Goal: Entertainment & Leisure: Consume media (video, audio)

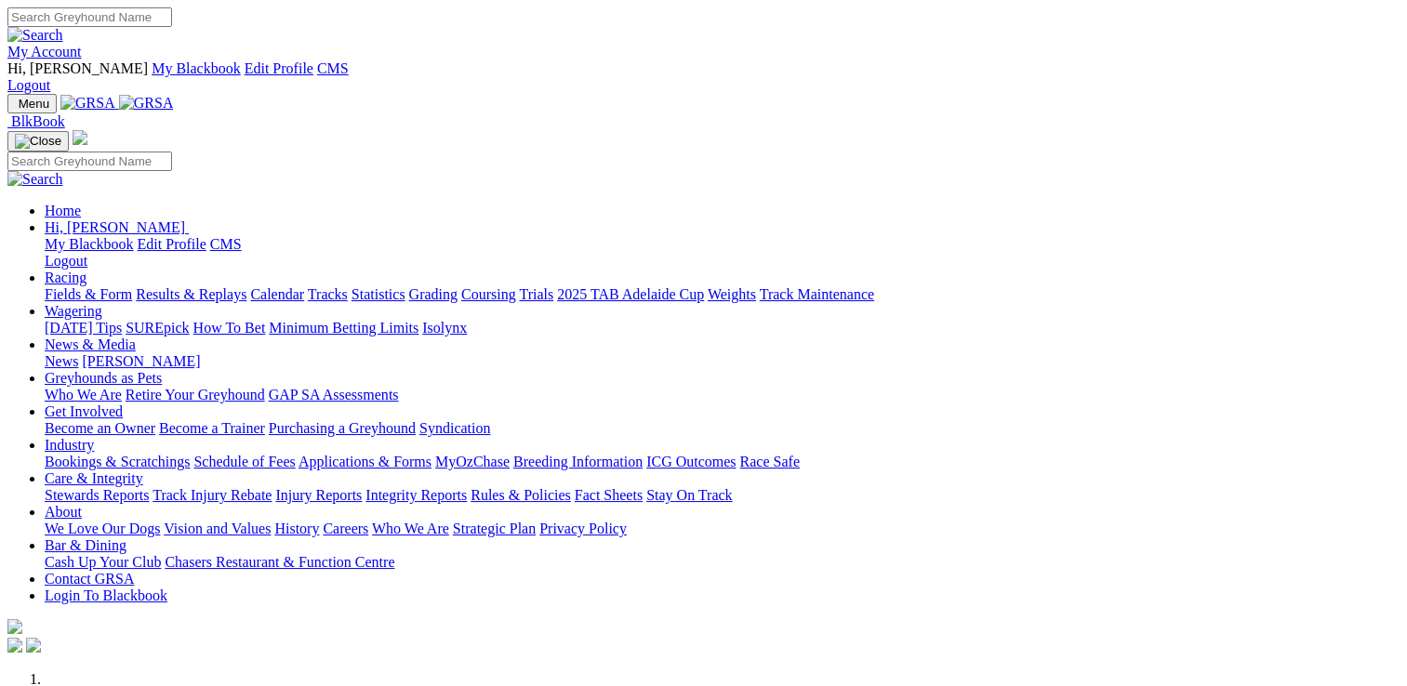
click at [149, 487] on link "Stewards Reports" at bounding box center [97, 495] width 104 height 16
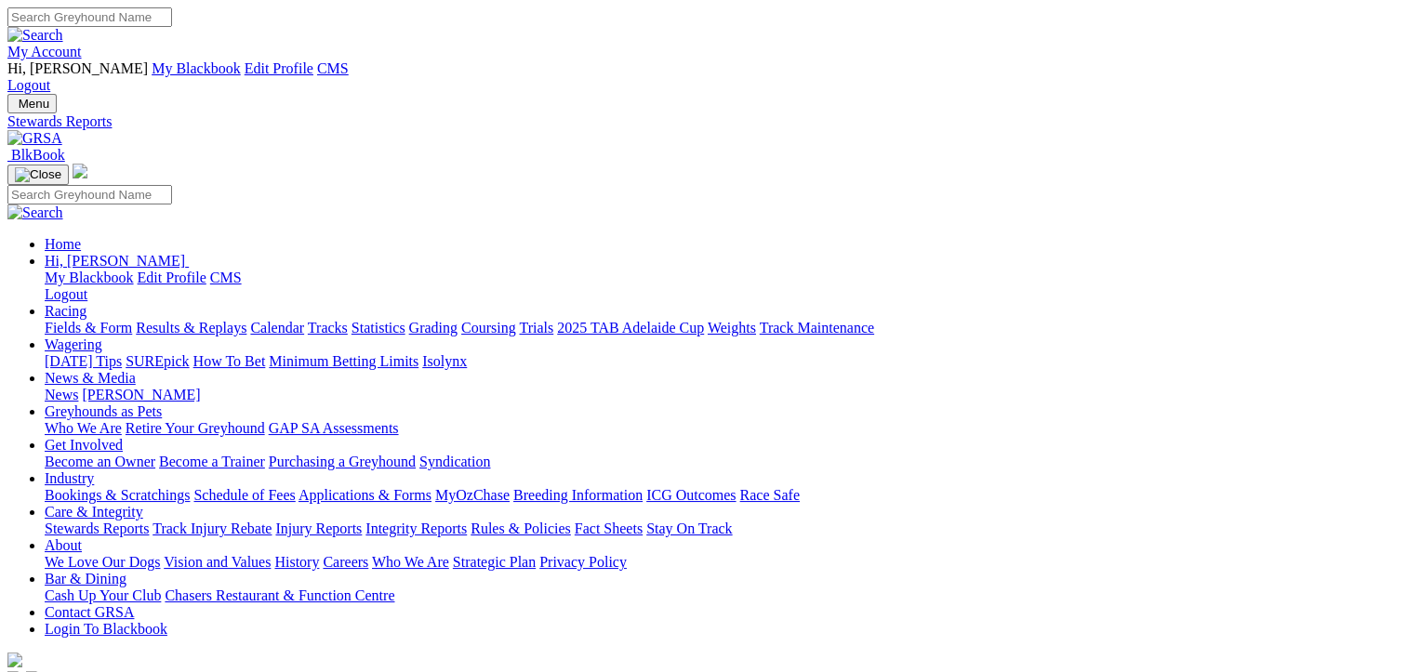
click at [86, 303] on link "Racing" at bounding box center [66, 311] width 42 height 16
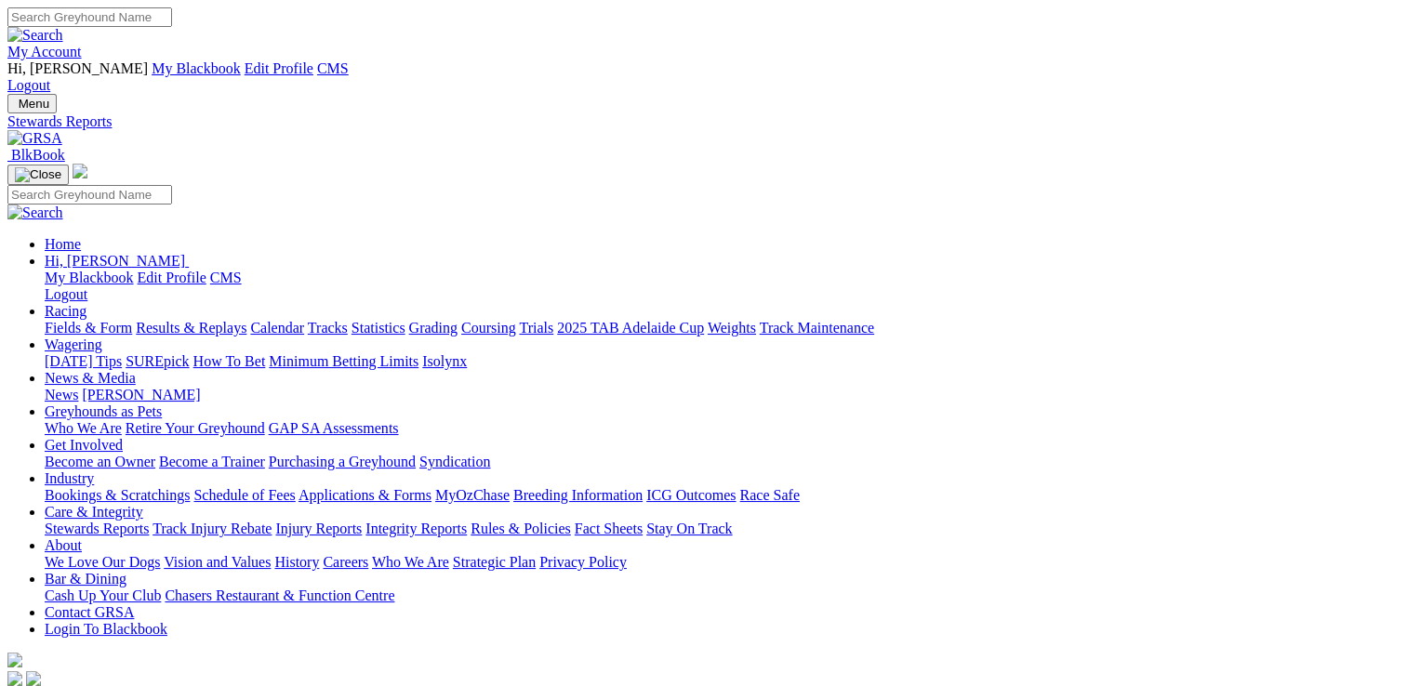
click at [86, 303] on link "Racing" at bounding box center [66, 311] width 42 height 16
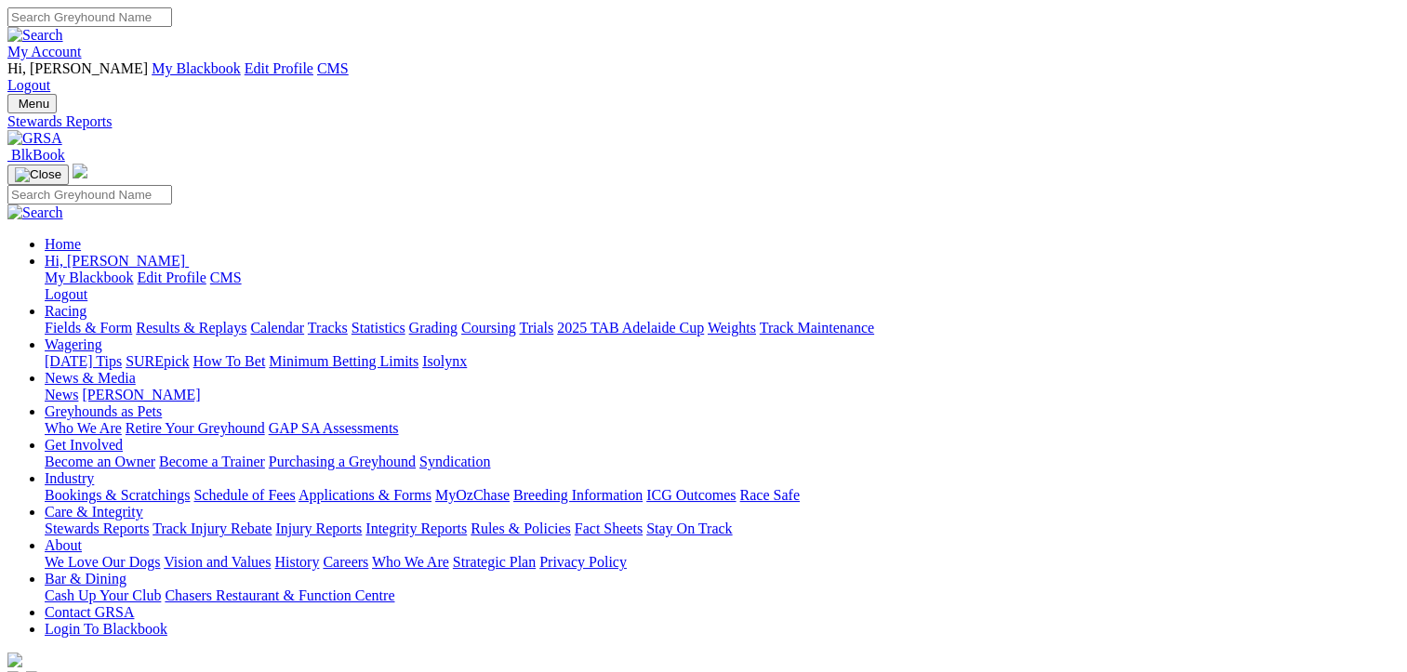
click at [231, 320] on link "Results & Replays" at bounding box center [191, 328] width 111 height 16
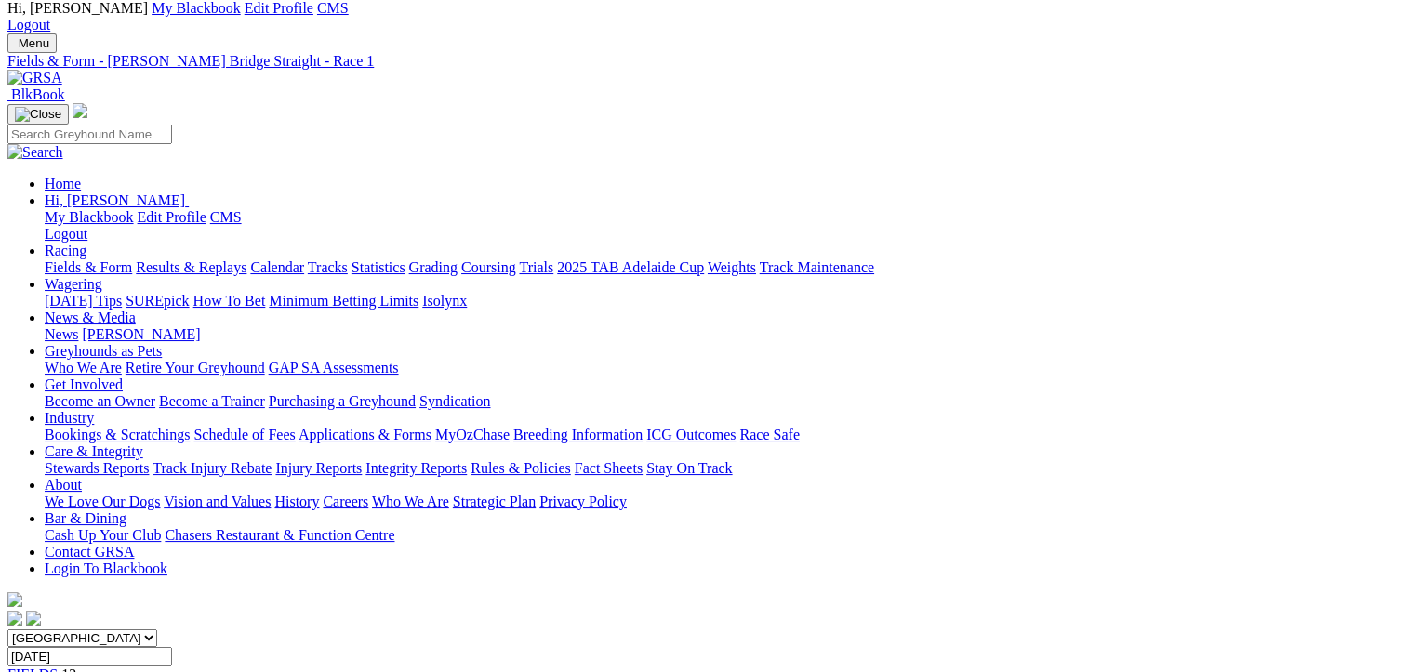
scroll to position [93, 0]
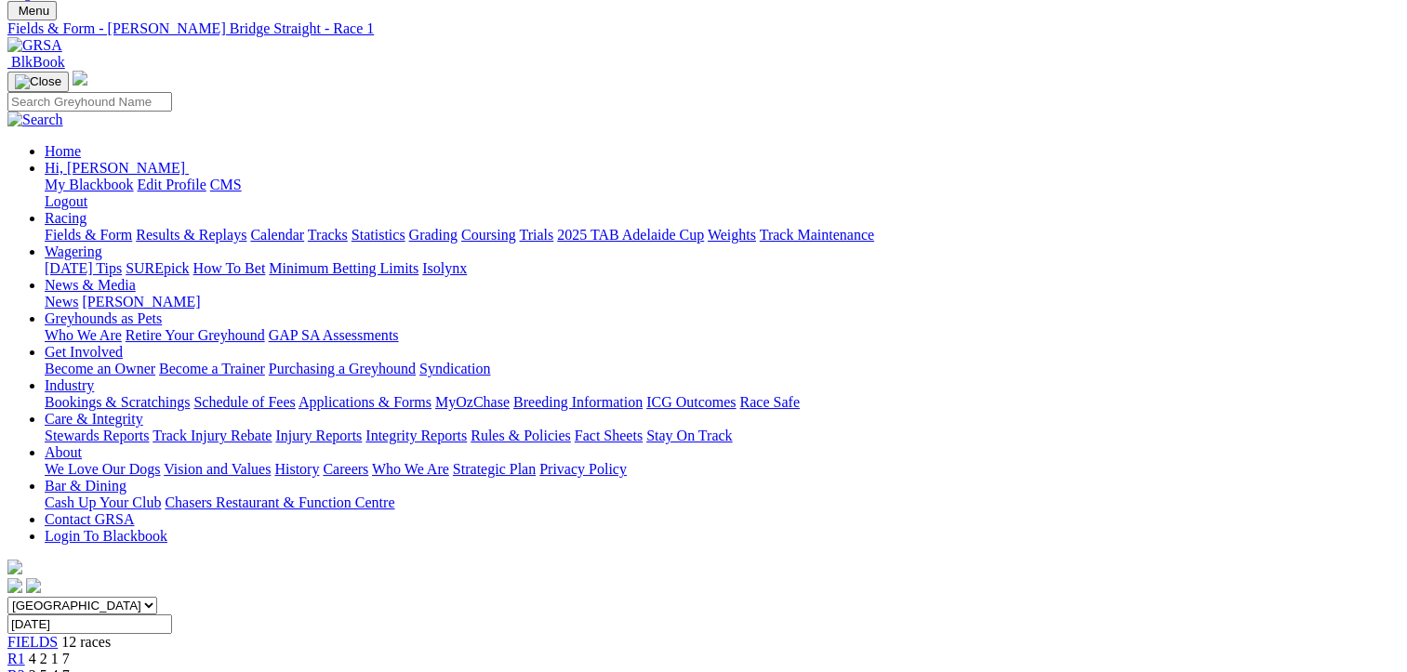
click at [70, 668] on span "2 5 4 7" at bounding box center [49, 676] width 41 height 16
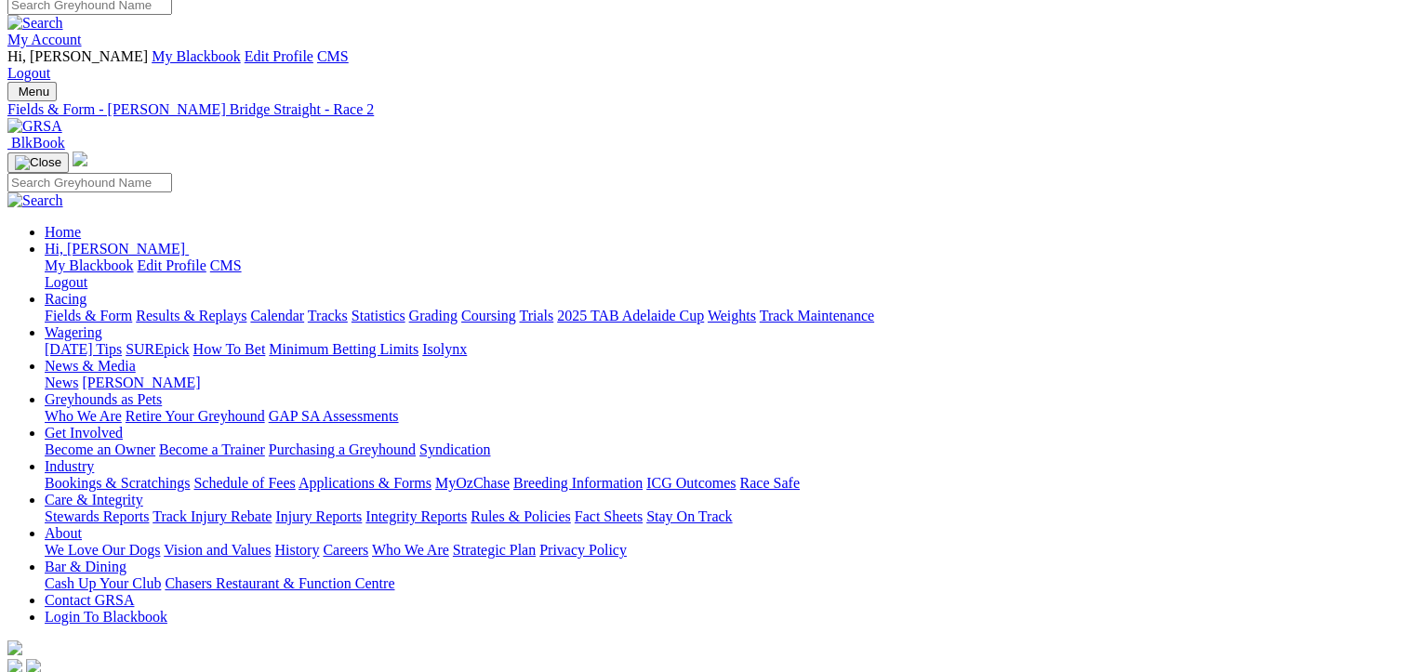
scroll to position [93, 0]
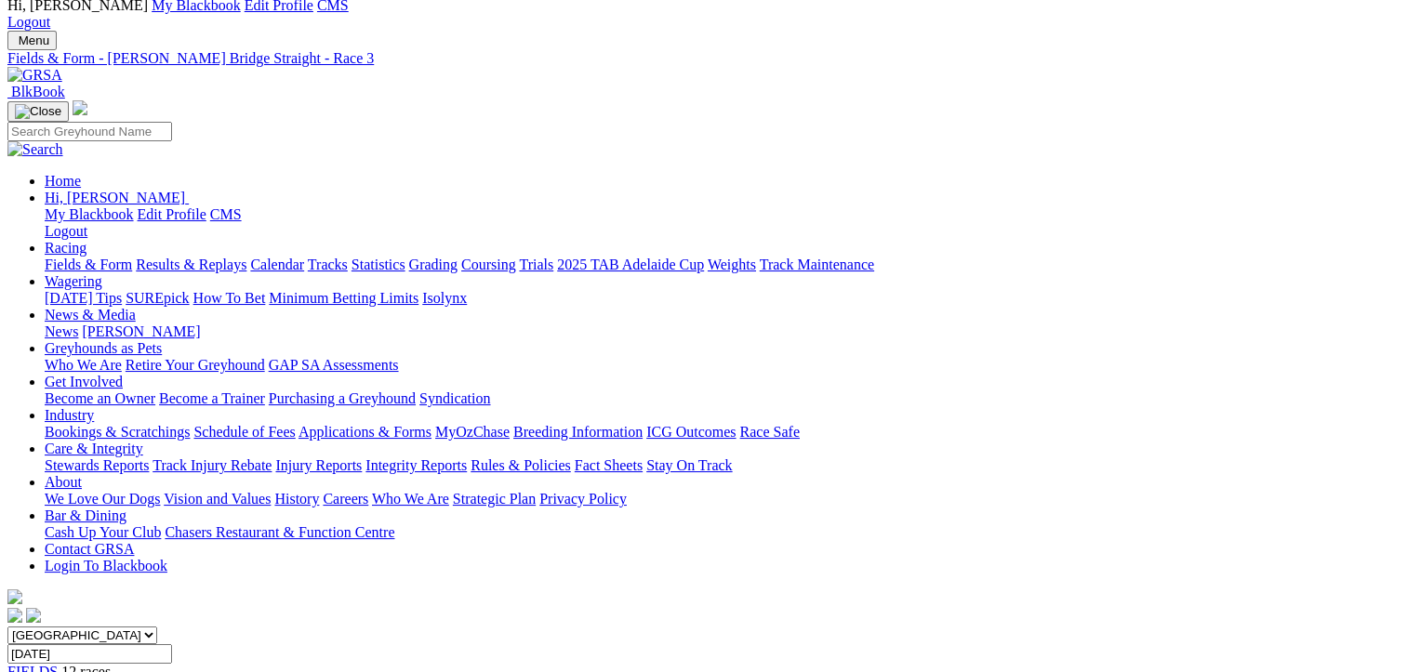
scroll to position [93, 0]
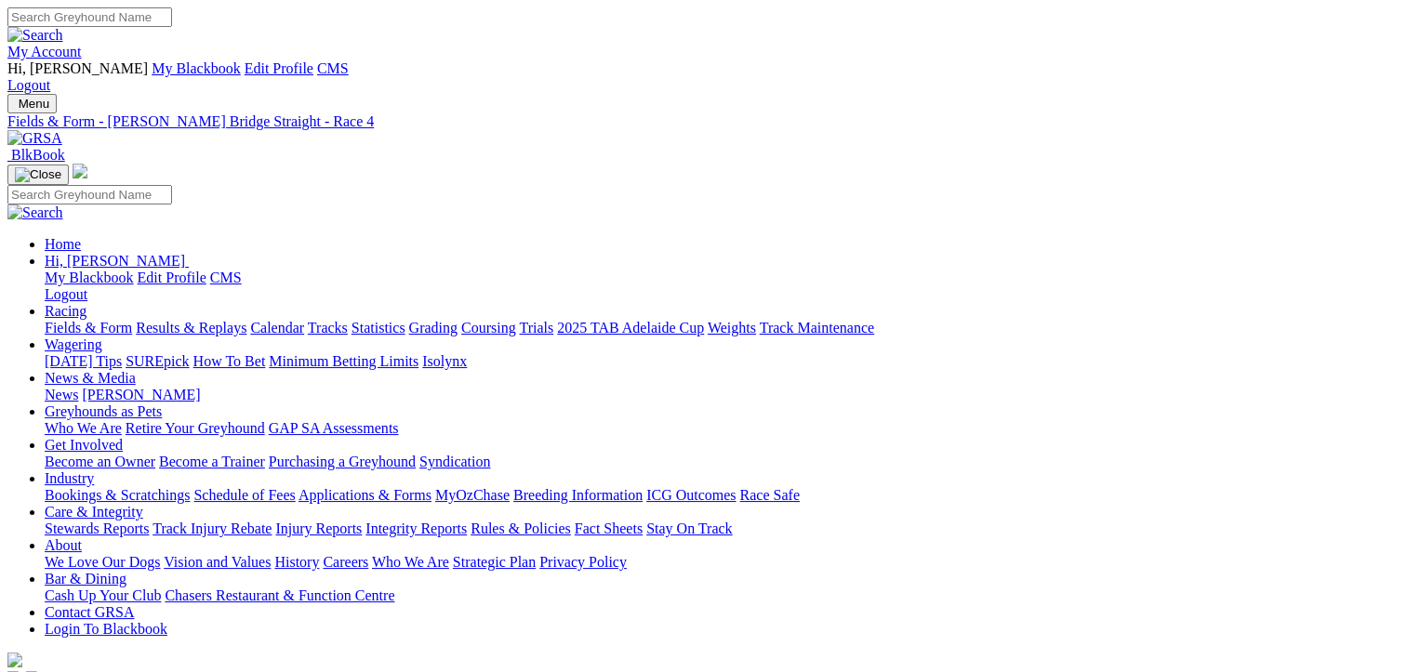
scroll to position [93, 0]
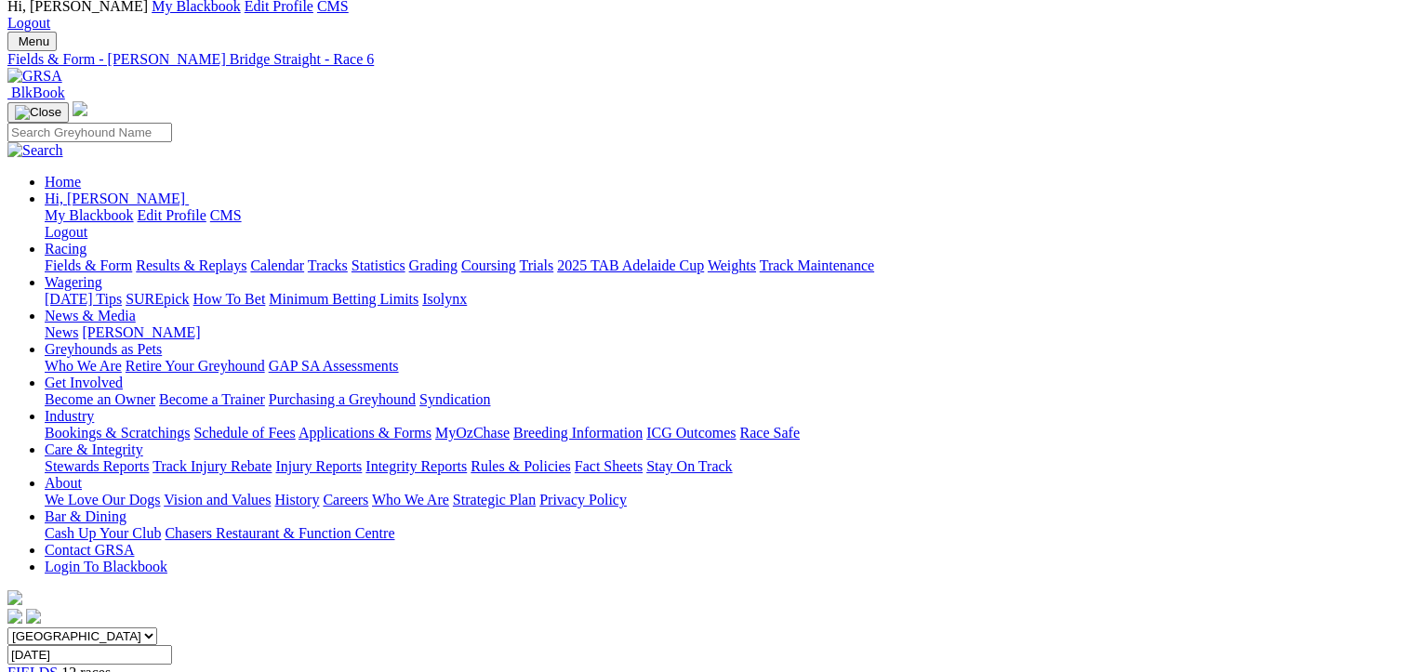
scroll to position [93, 0]
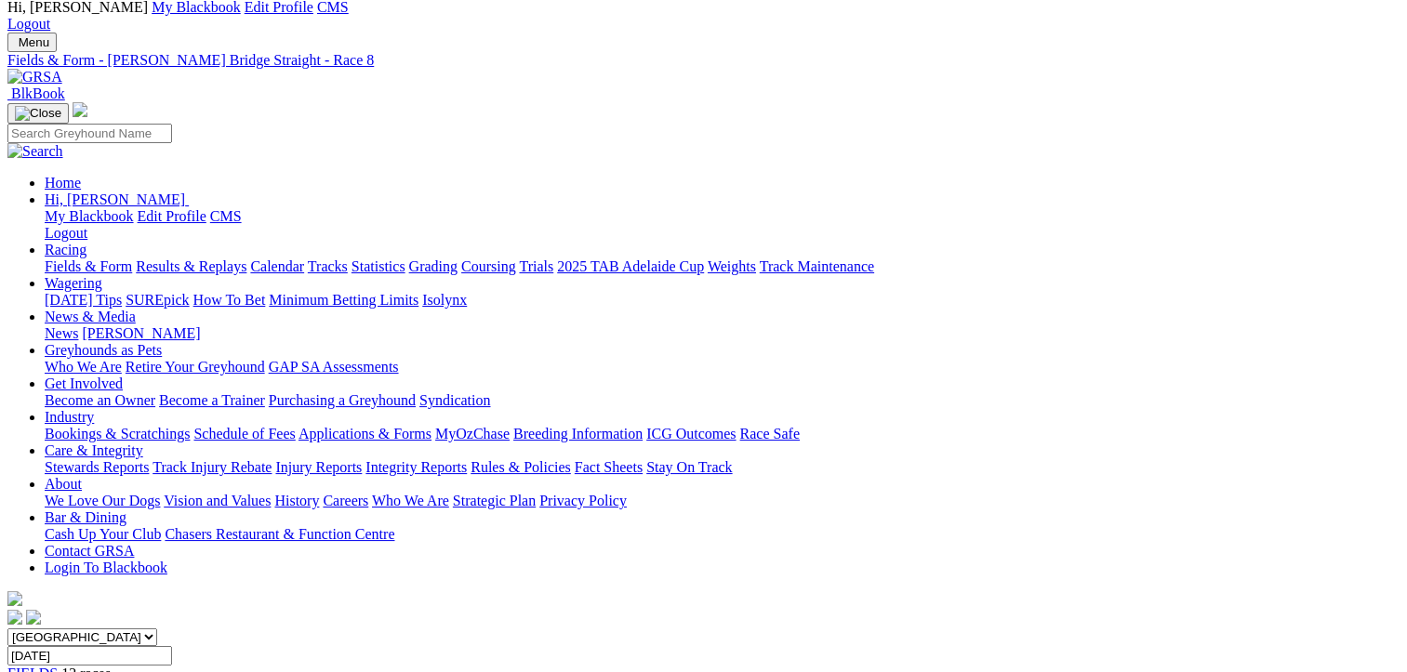
scroll to position [93, 0]
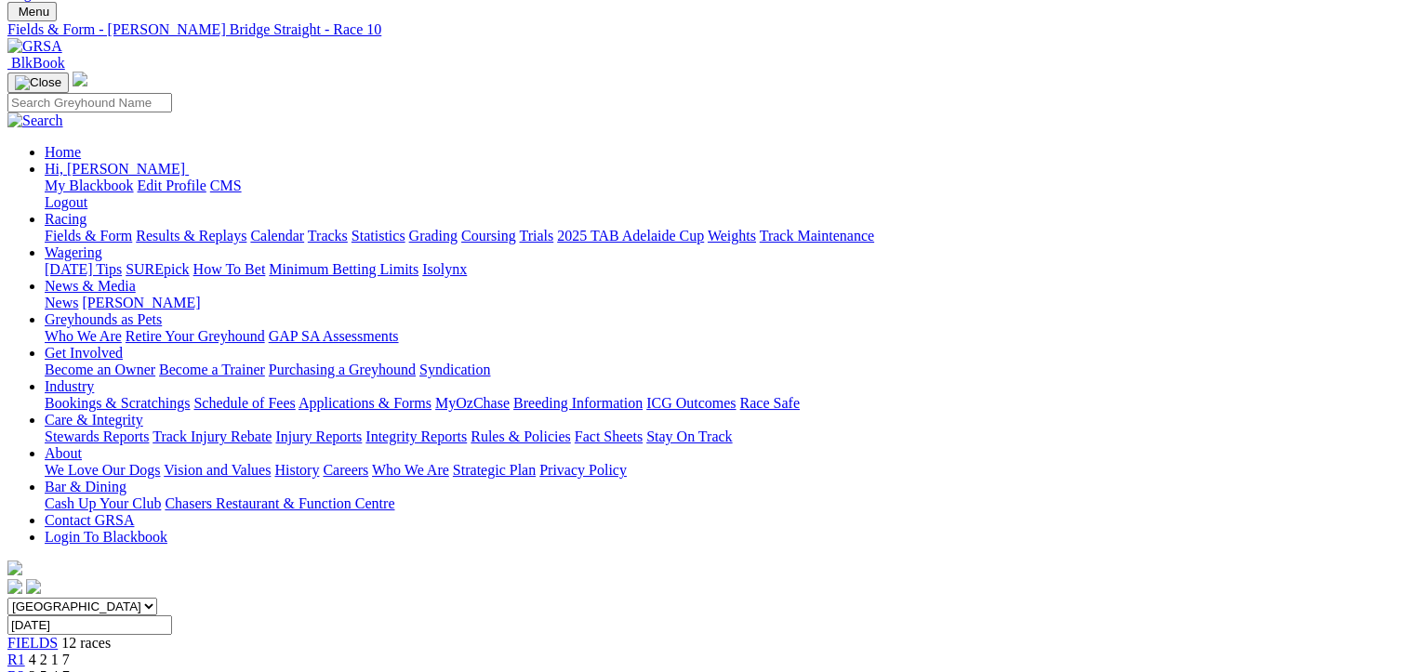
scroll to position [93, 0]
click at [275, 651] on div "R1 4 2 1 7" at bounding box center [703, 659] width 1392 height 17
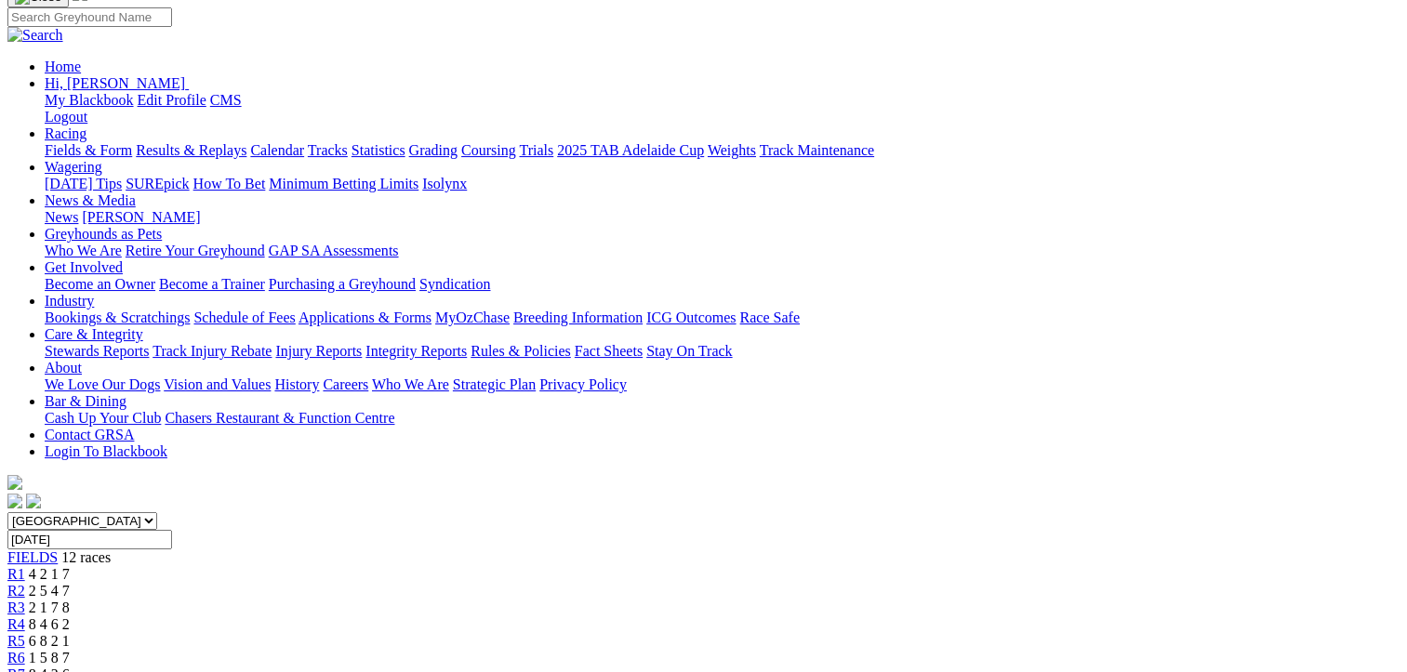
scroll to position [186, 0]
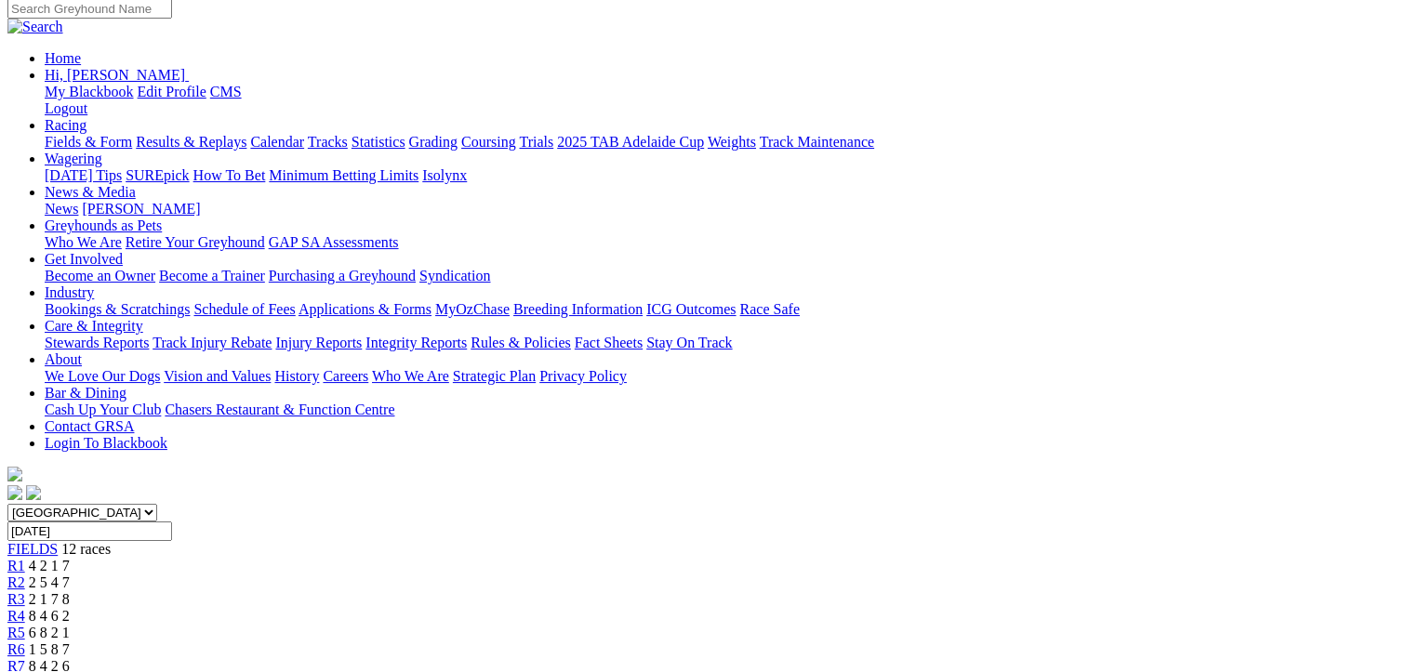
click at [369, 575] on div "R2 2 5 4 7" at bounding box center [703, 583] width 1392 height 17
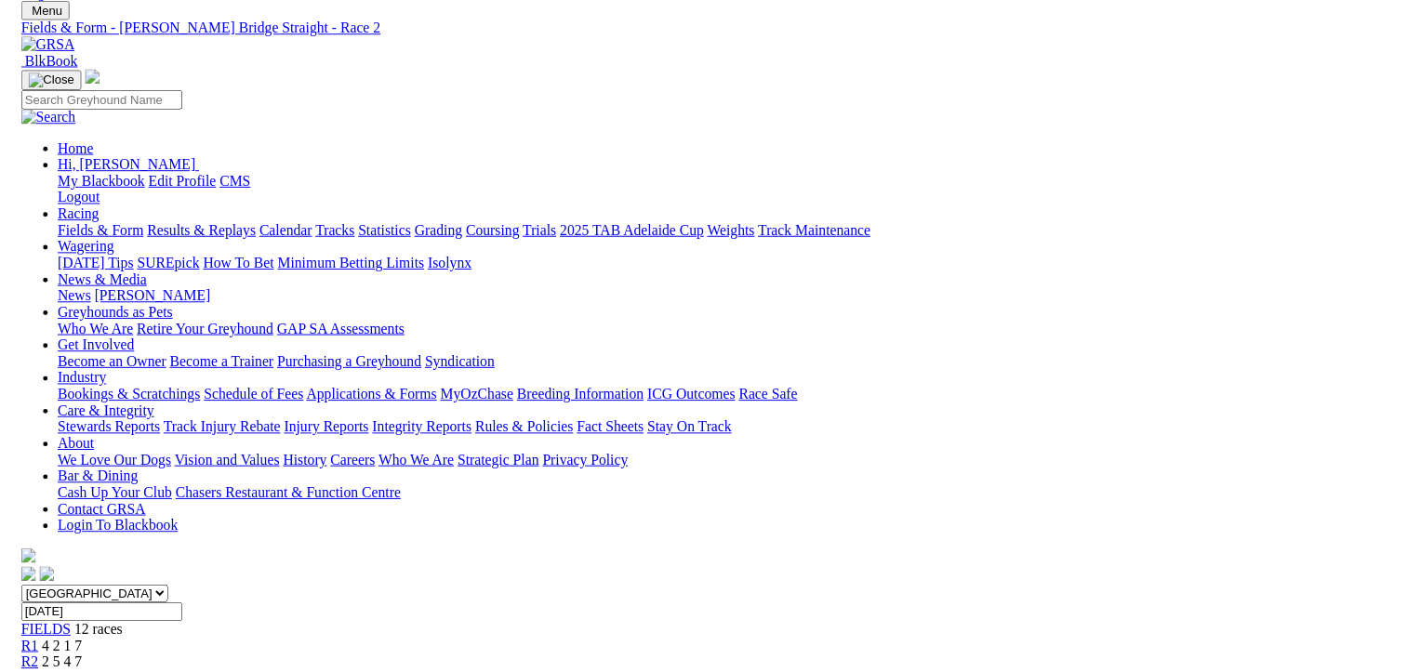
scroll to position [45, 0]
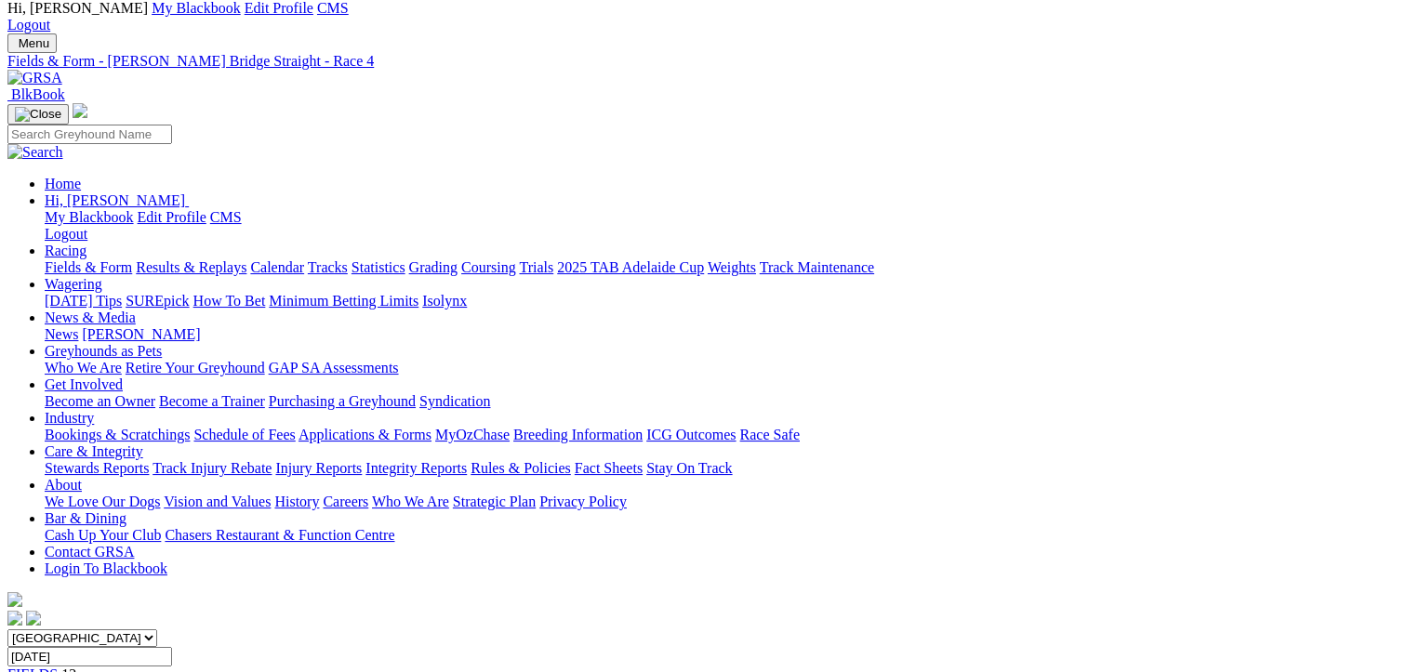
scroll to position [93, 0]
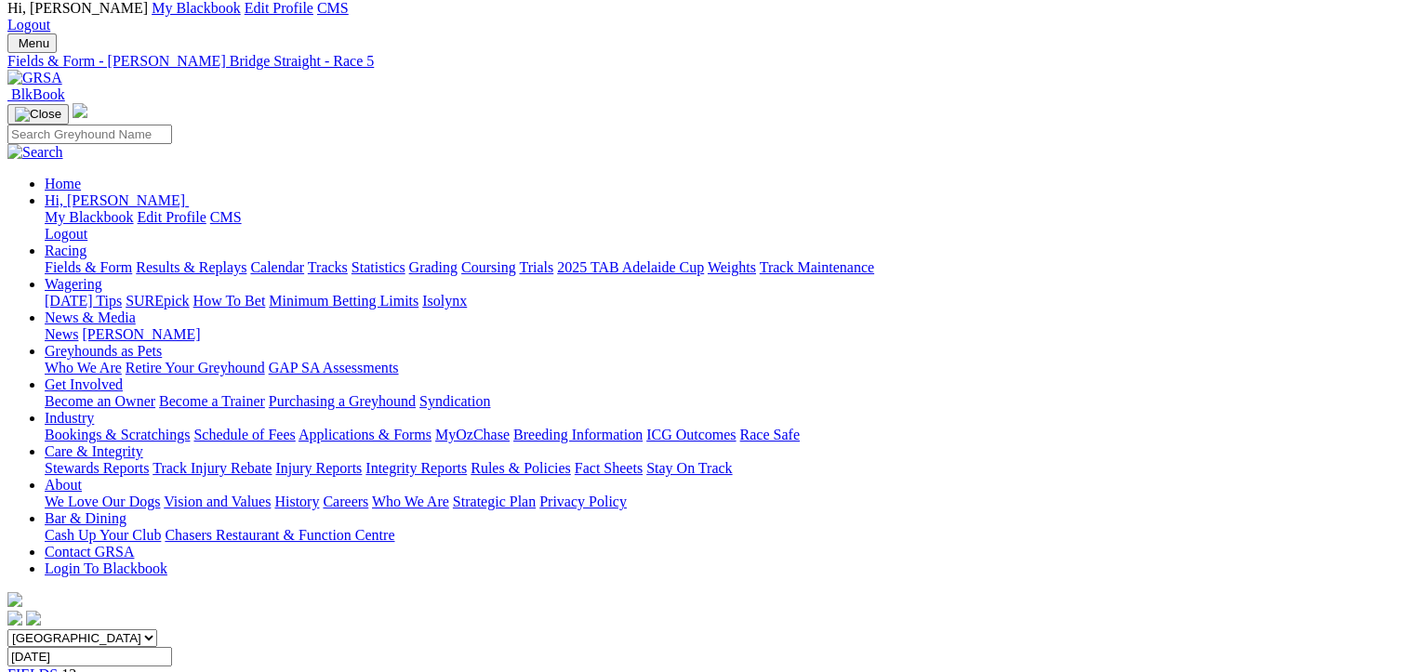
scroll to position [93, 0]
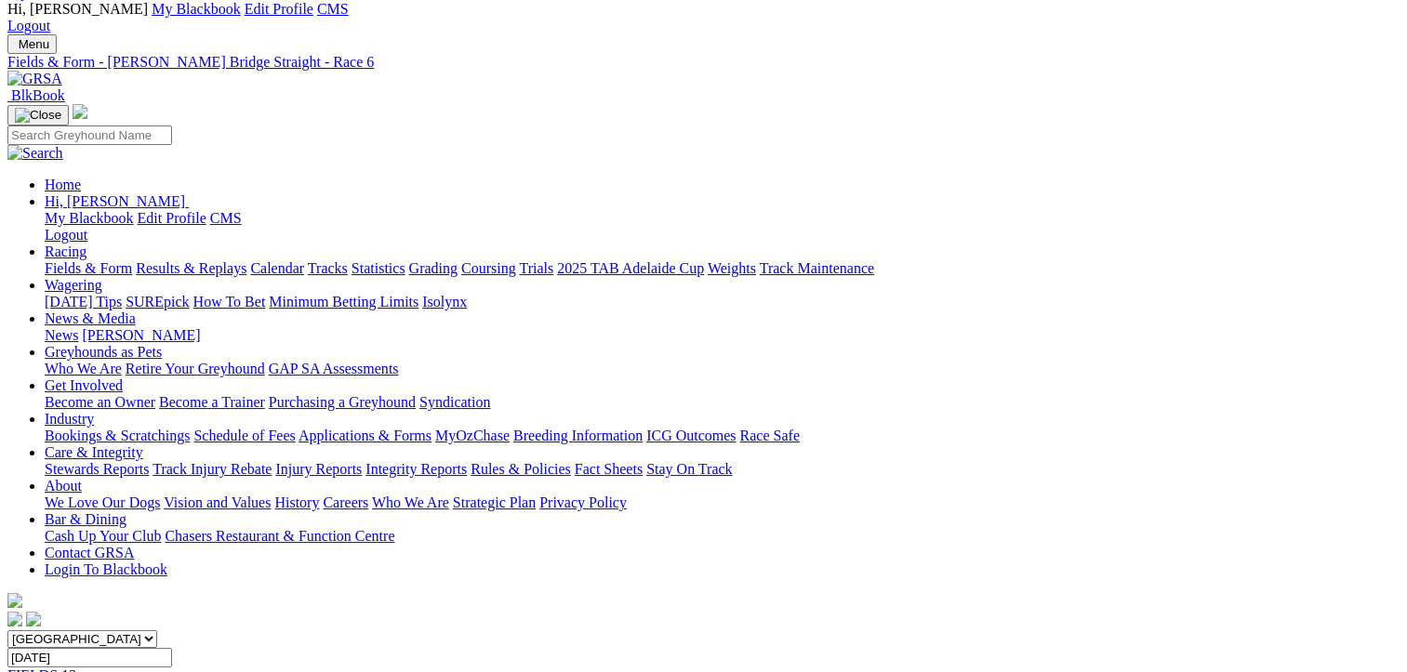
scroll to position [93, 0]
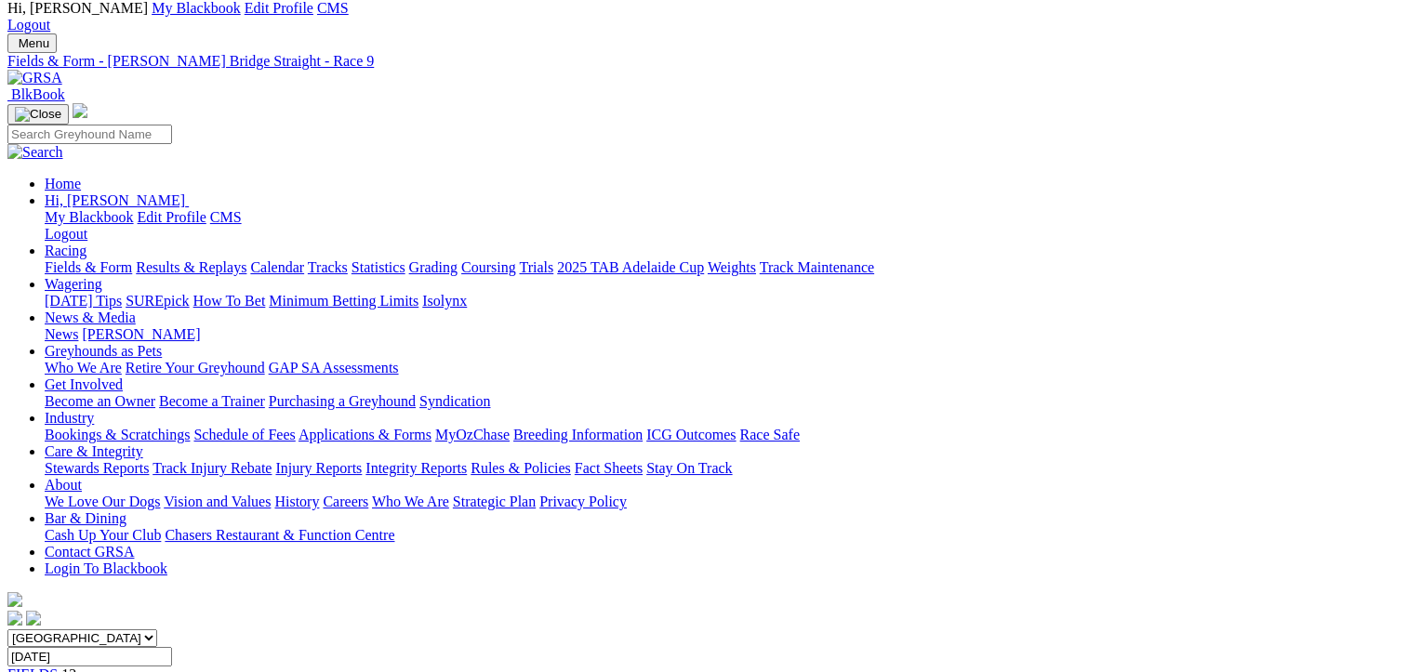
scroll to position [93, 0]
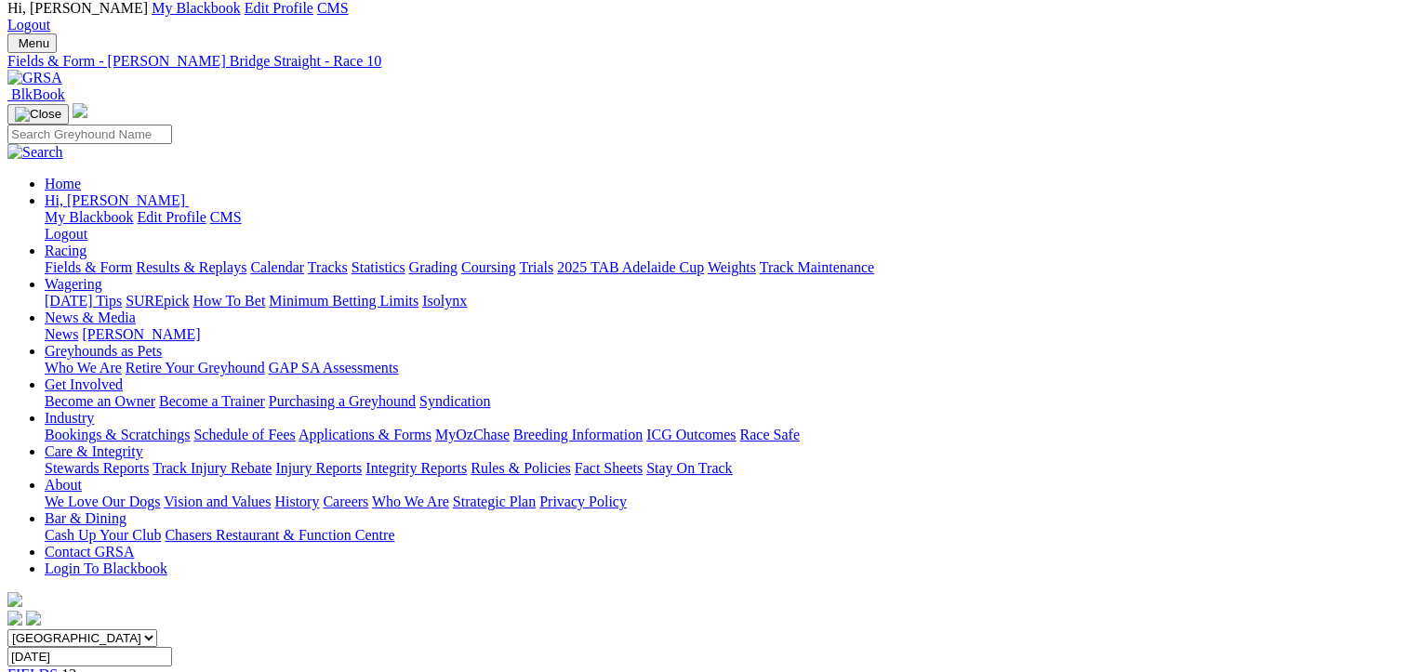
scroll to position [93, 0]
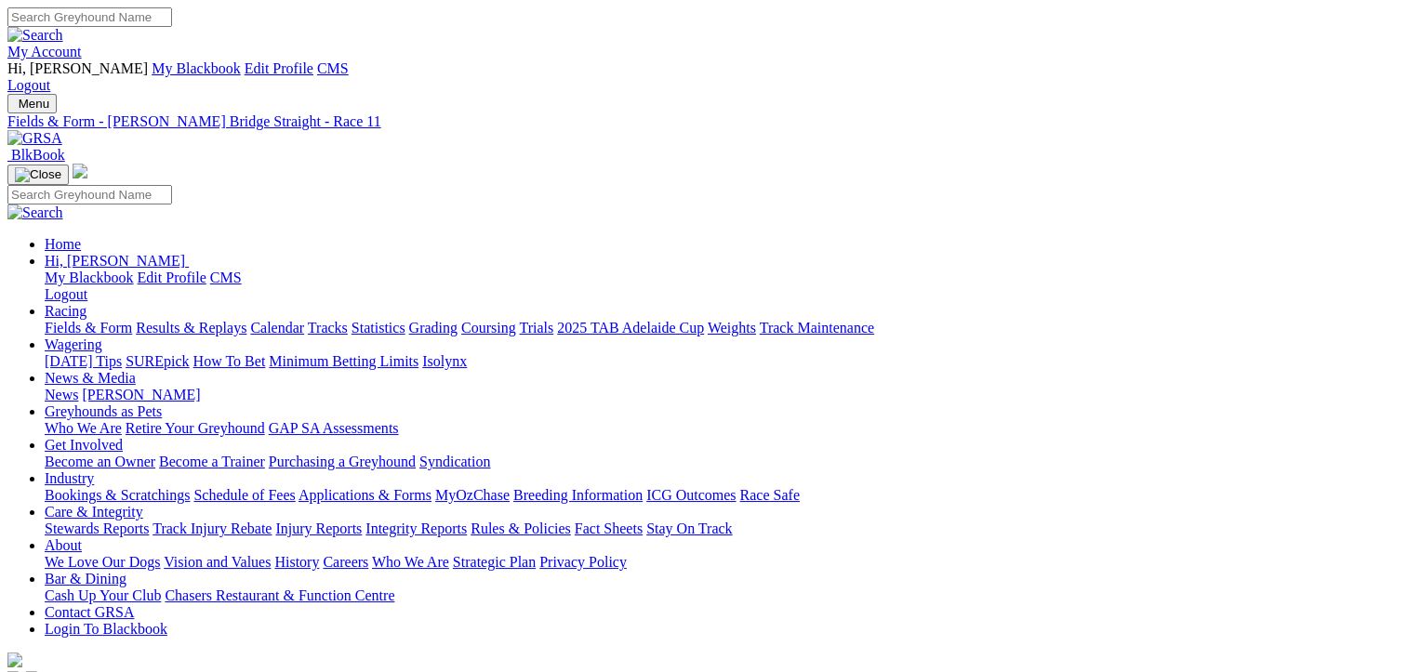
scroll to position [93, 0]
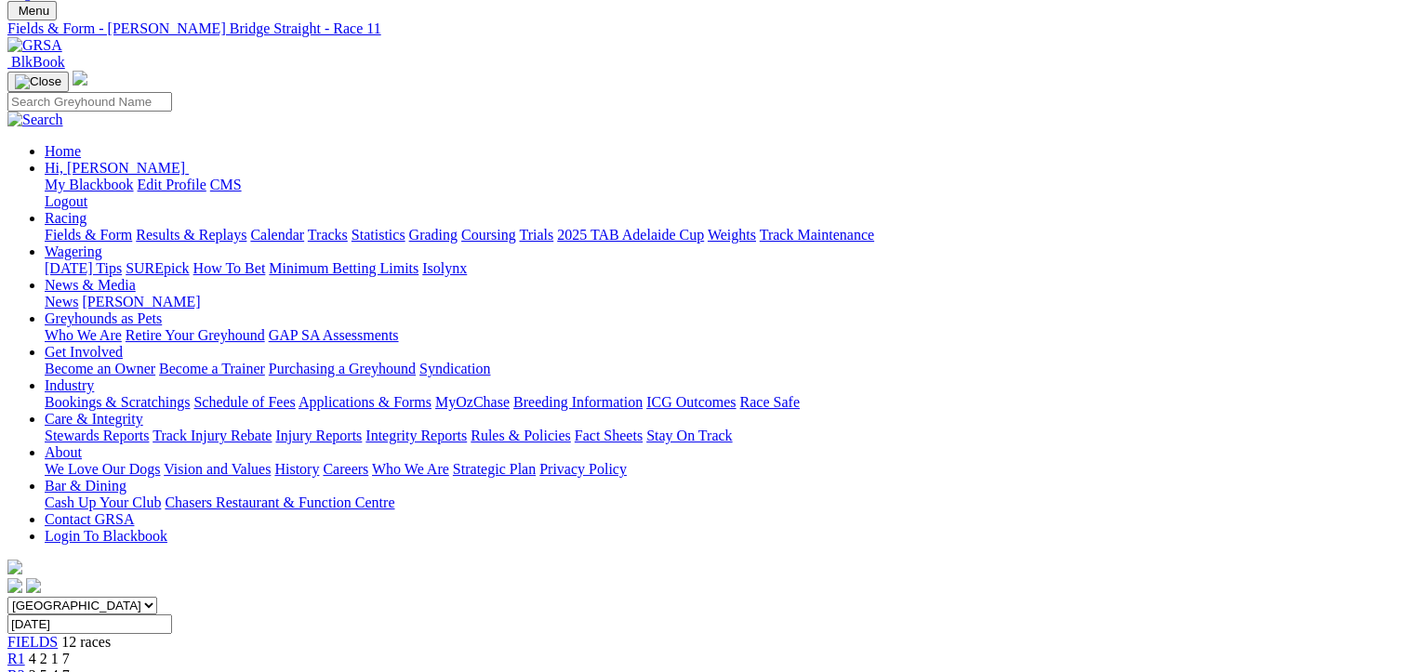
click at [25, 651] on span "R1" at bounding box center [16, 659] width 18 height 16
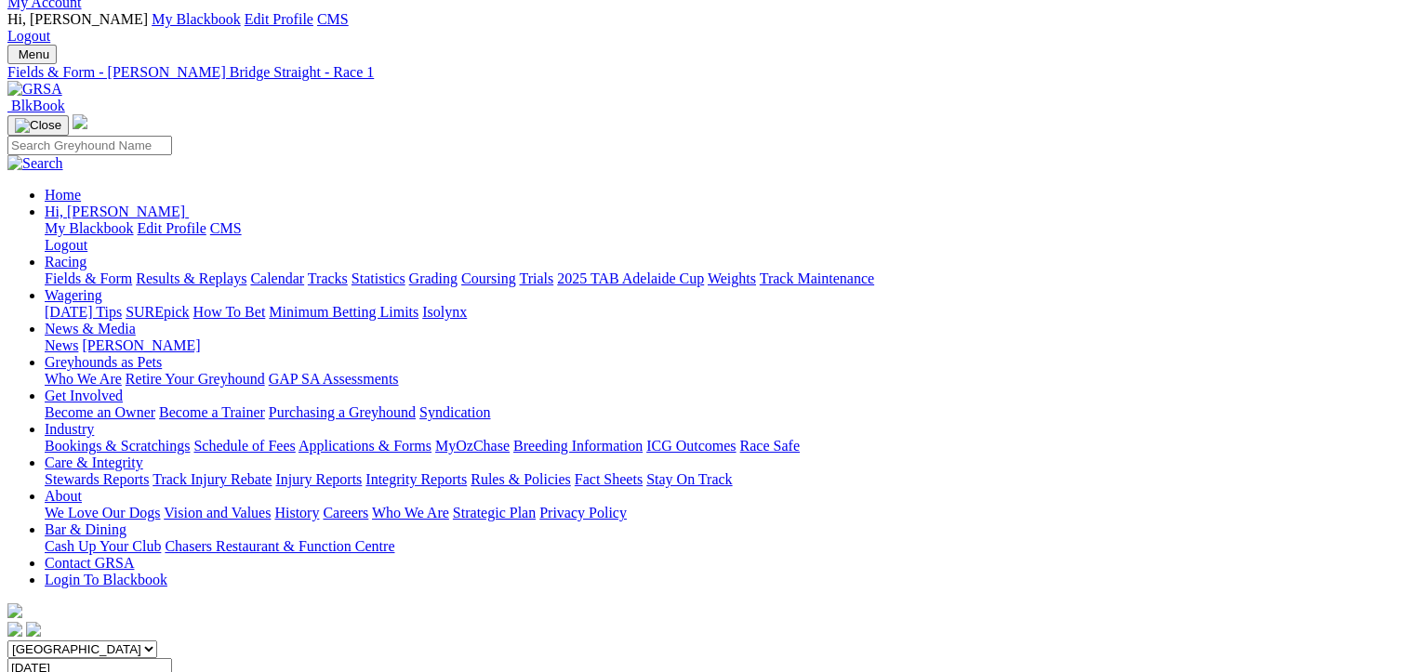
scroll to position [186, 0]
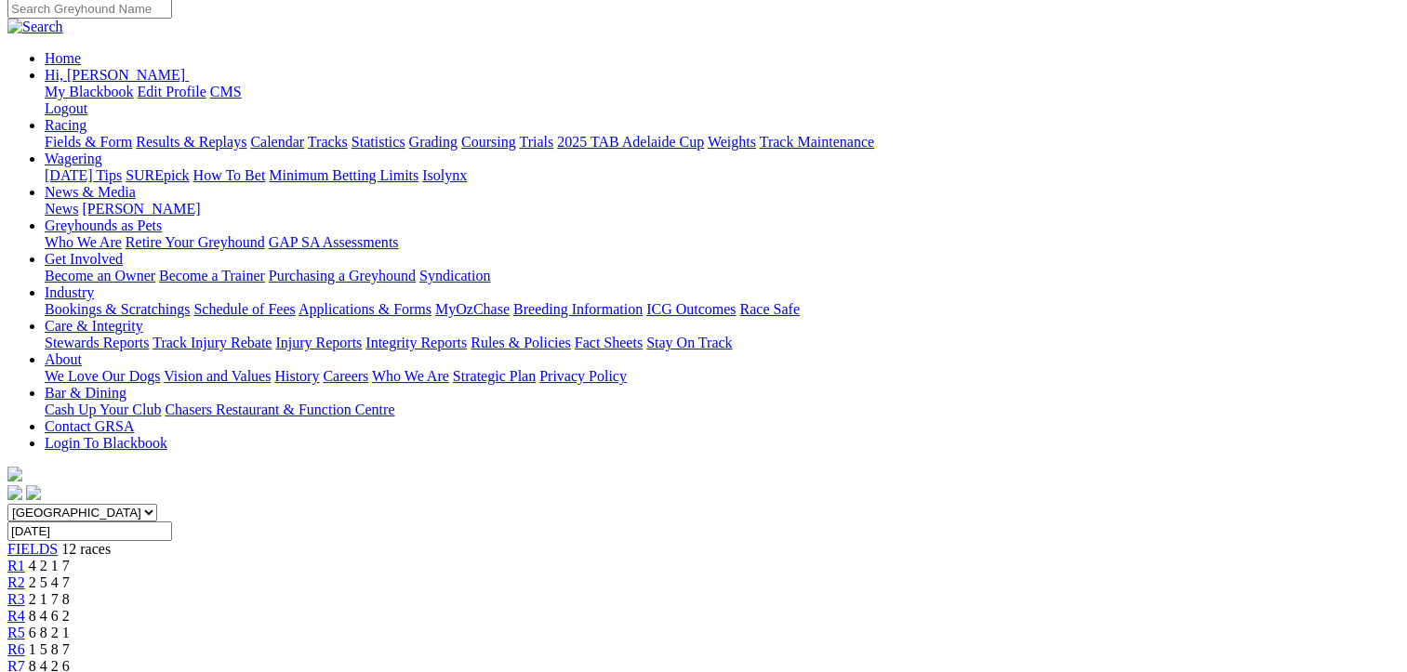
click at [70, 575] on span "2 5 4 7" at bounding box center [49, 583] width 41 height 16
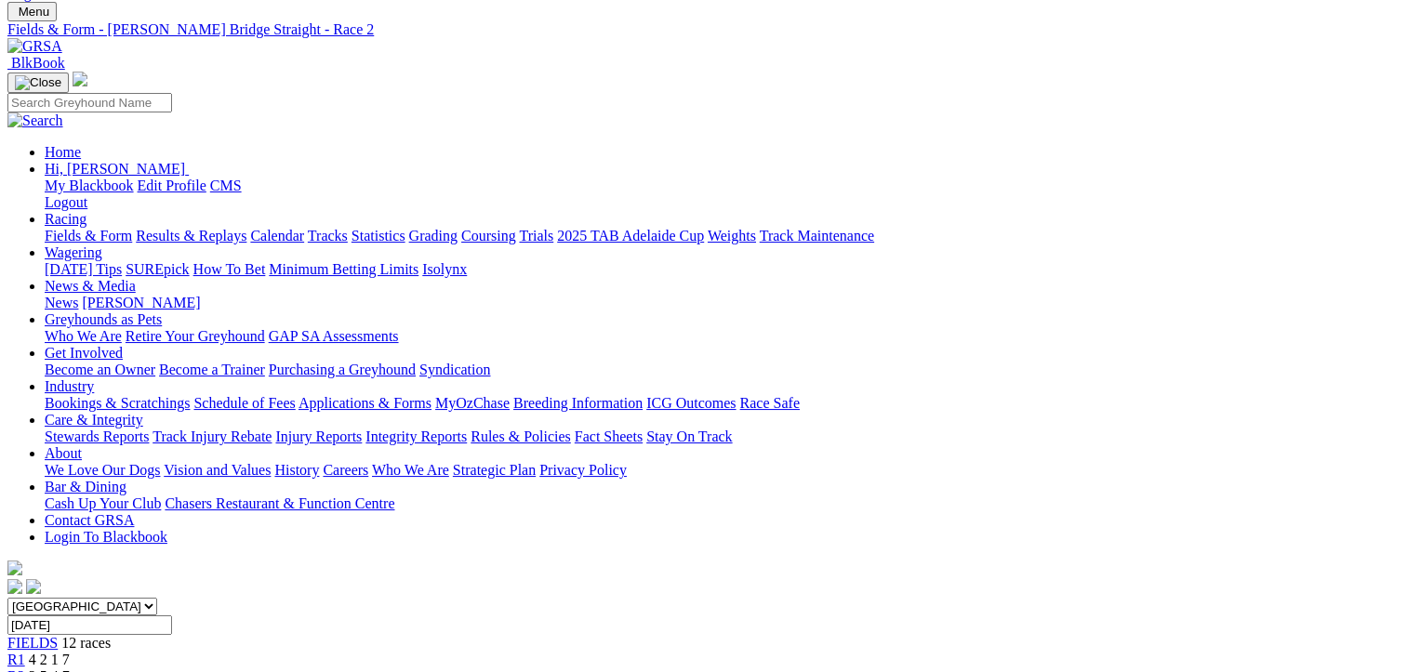
scroll to position [93, 0]
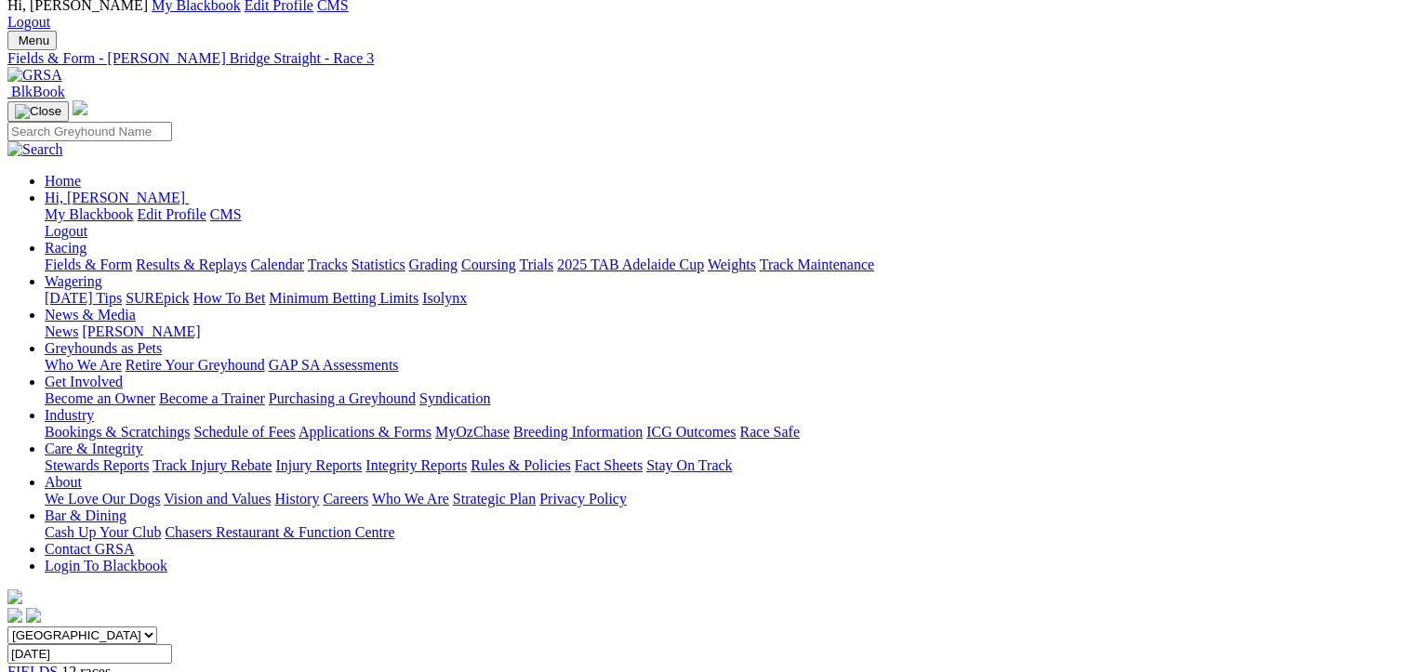
scroll to position [93, 0]
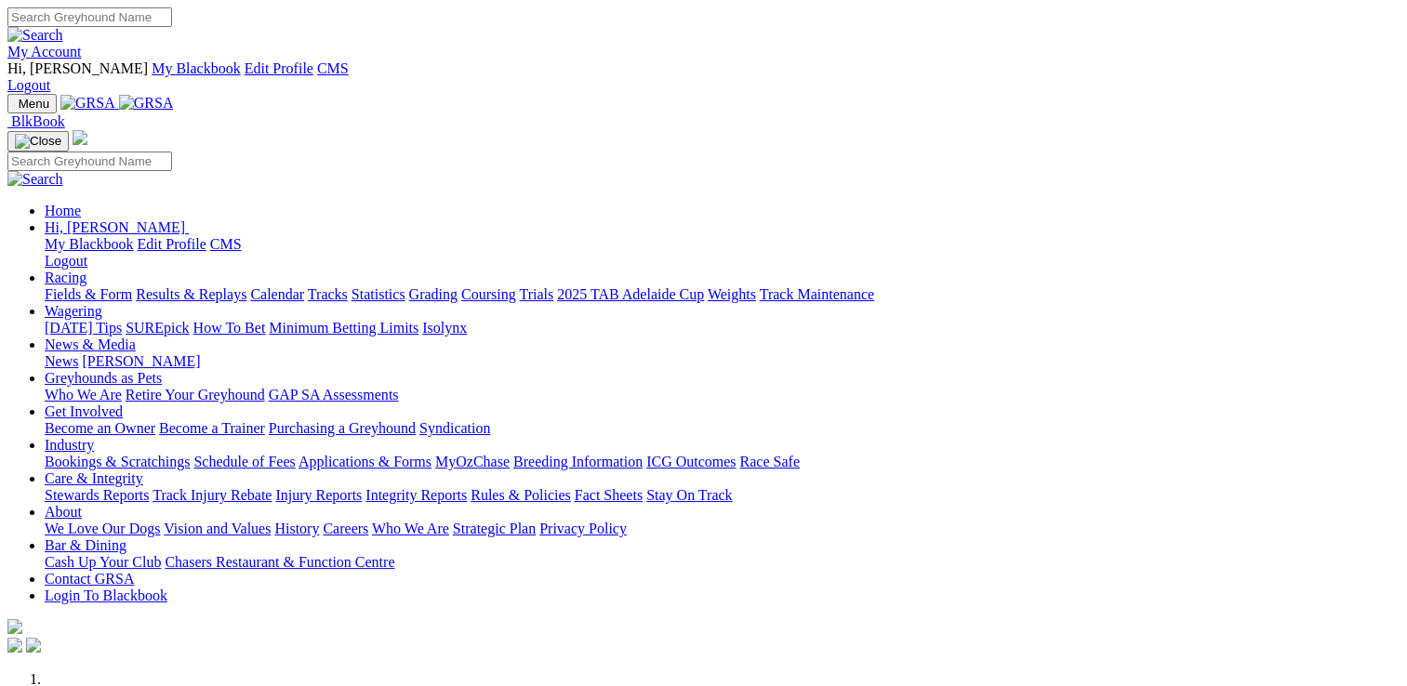
click at [78, 353] on link "News" at bounding box center [61, 361] width 33 height 16
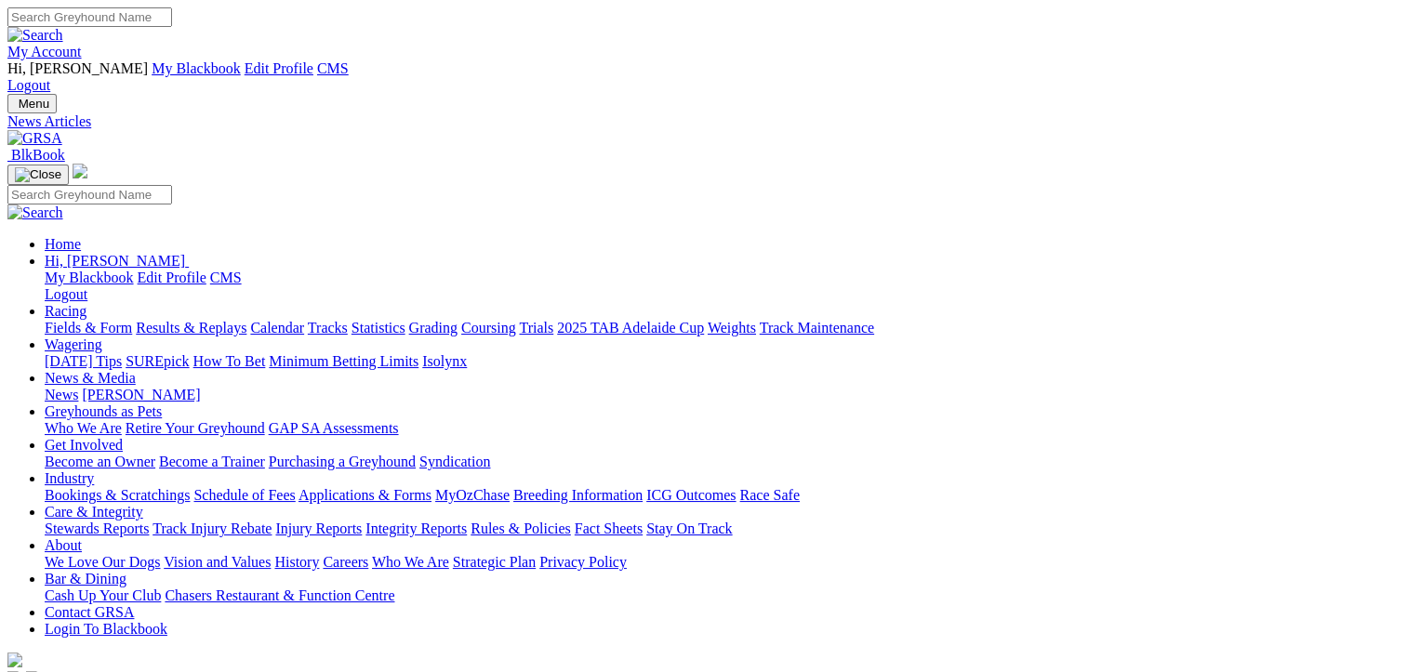
click at [86, 303] on link "Racing" at bounding box center [66, 311] width 42 height 16
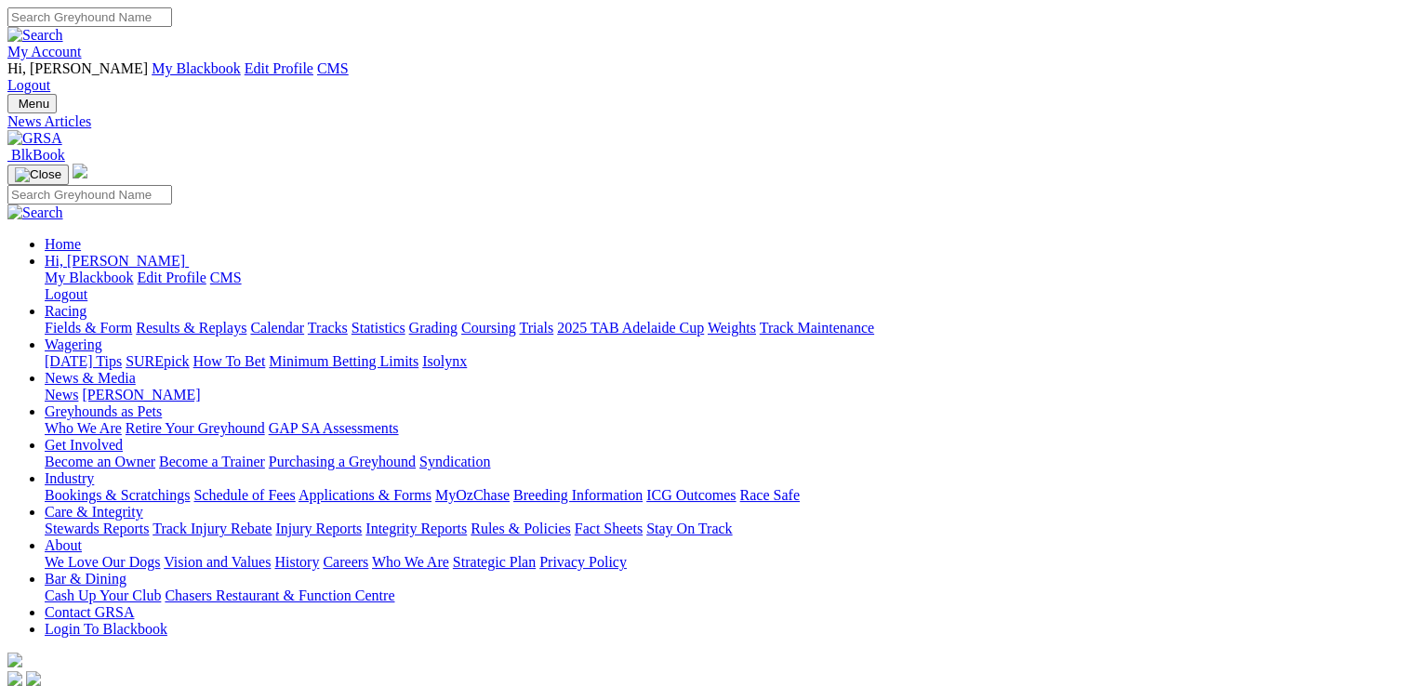
click at [86, 303] on link "Racing" at bounding box center [66, 311] width 42 height 16
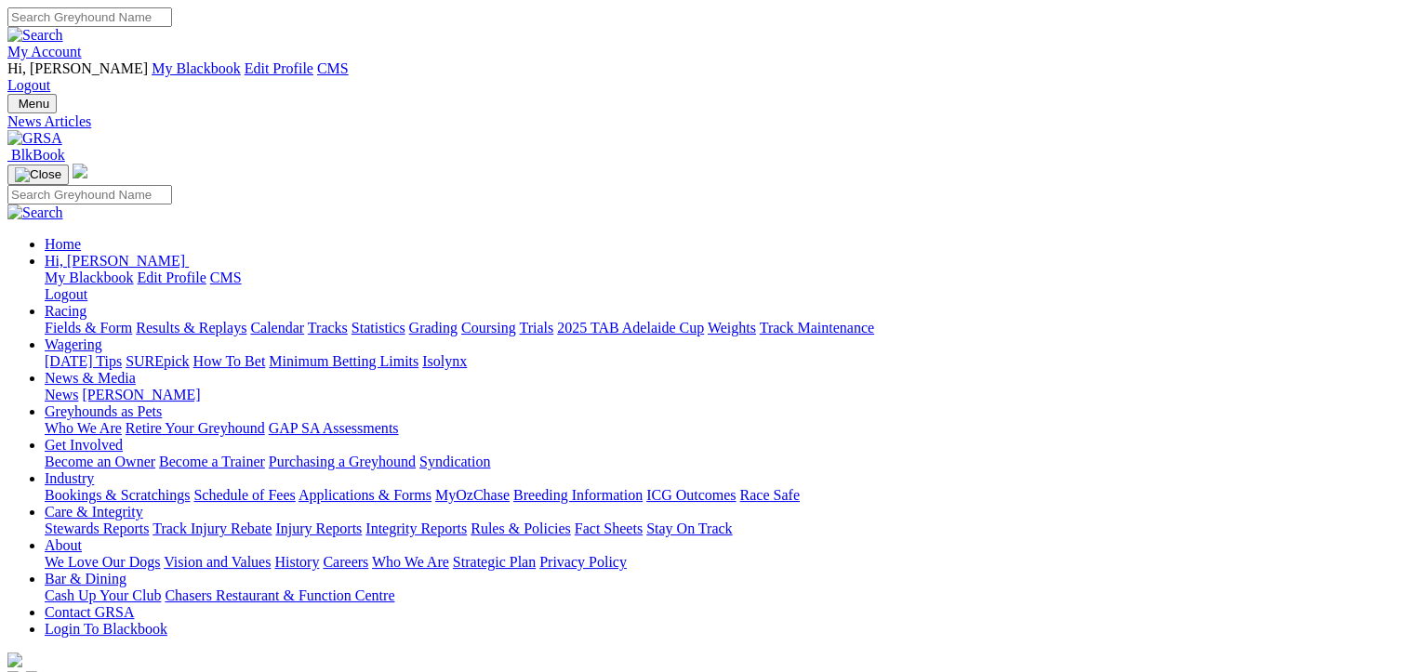
click at [223, 320] on link "Results & Replays" at bounding box center [191, 328] width 111 height 16
click at [55, 320] on link "Fields & Form" at bounding box center [88, 328] width 87 height 16
click at [239, 320] on link "Results & Replays" at bounding box center [191, 328] width 111 height 16
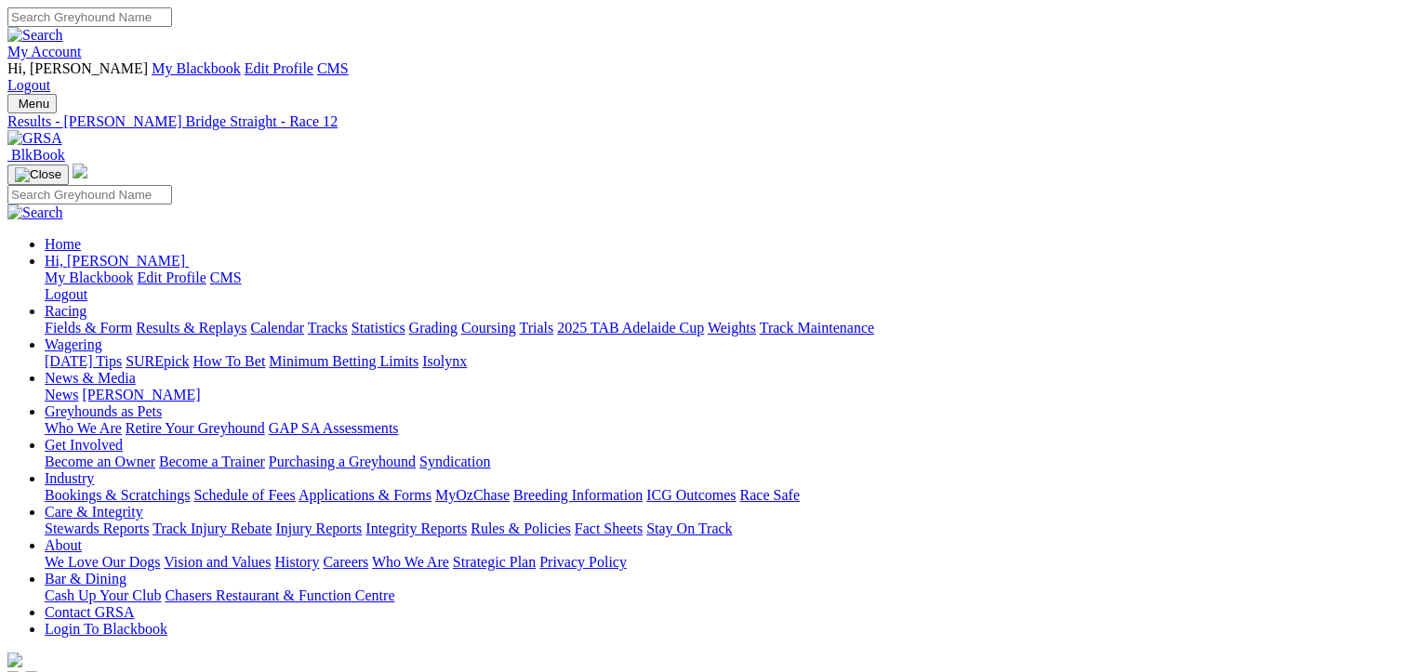
scroll to position [93, 0]
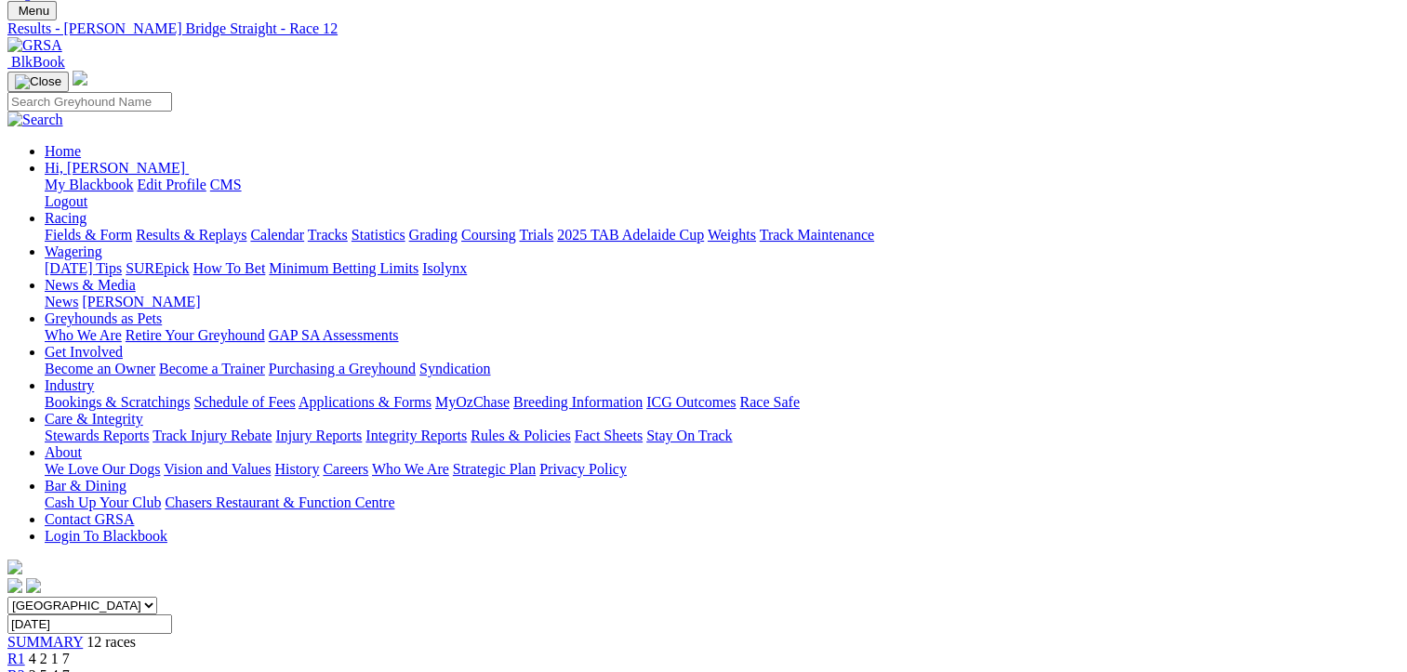
click at [288, 651] on div "R1 4 2 1 7" at bounding box center [703, 659] width 1392 height 17
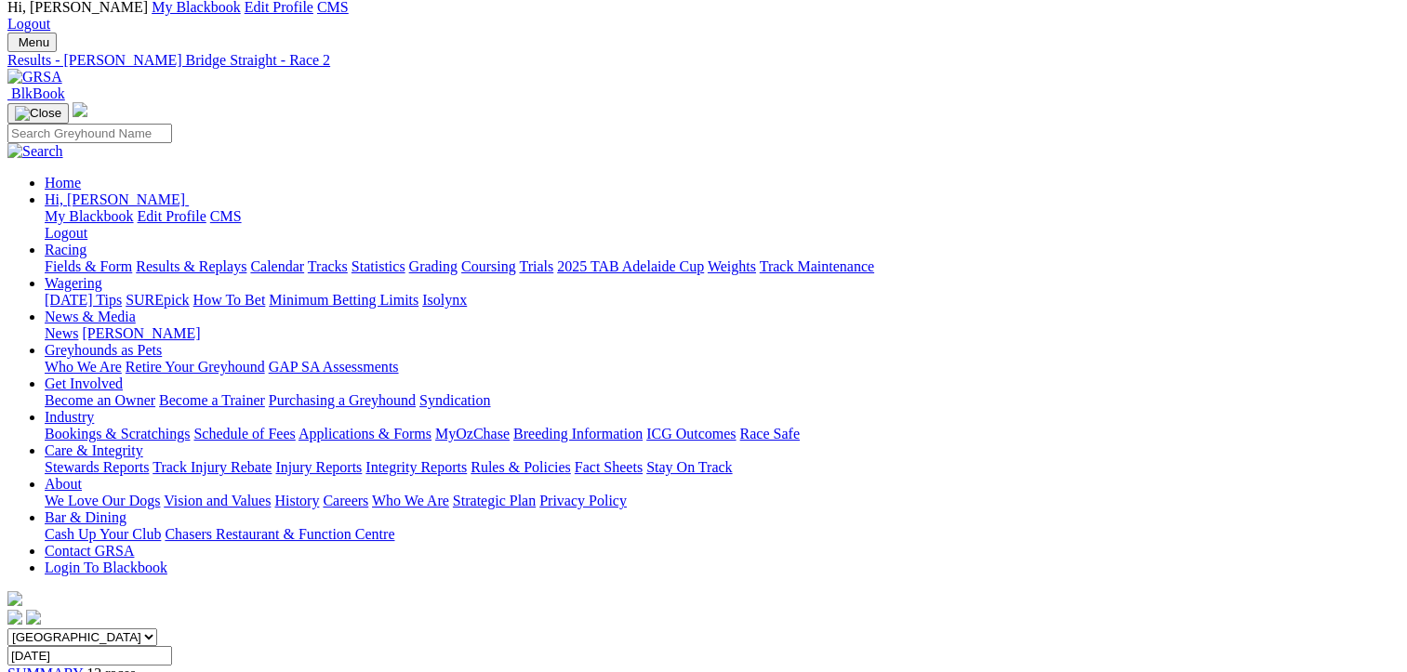
scroll to position [93, 0]
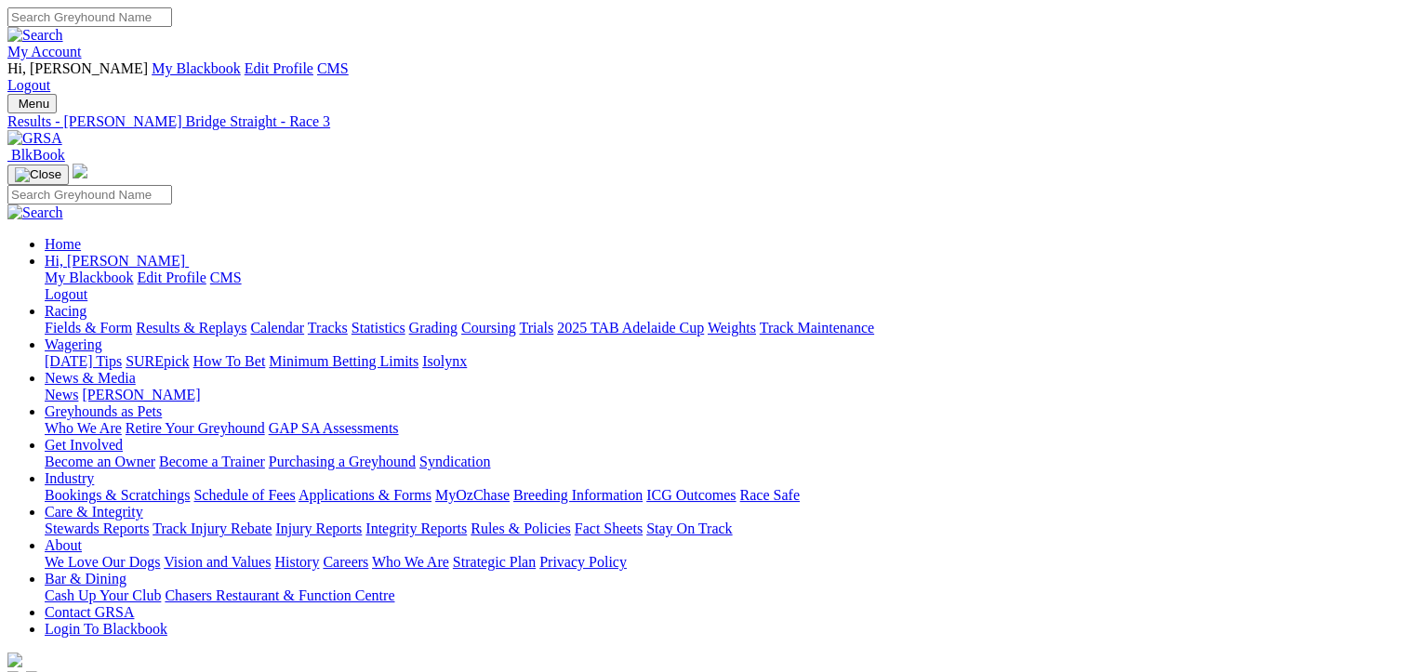
scroll to position [93, 0]
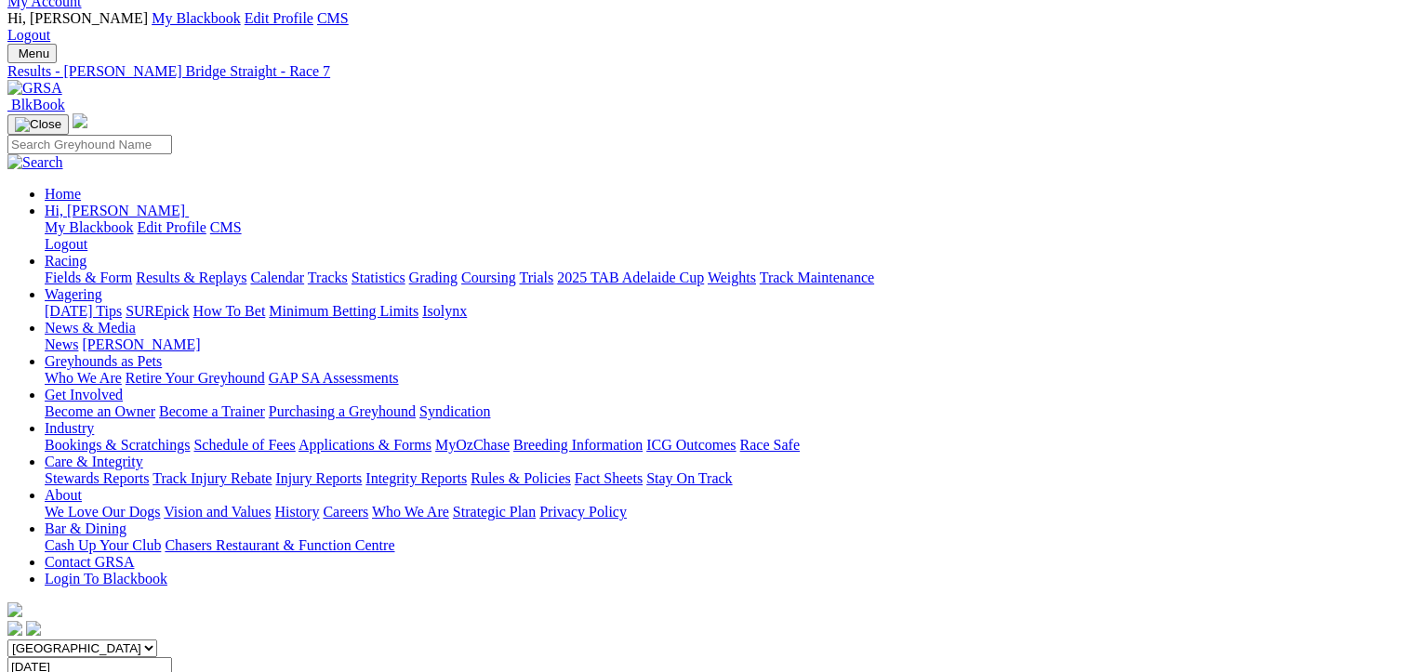
scroll to position [93, 0]
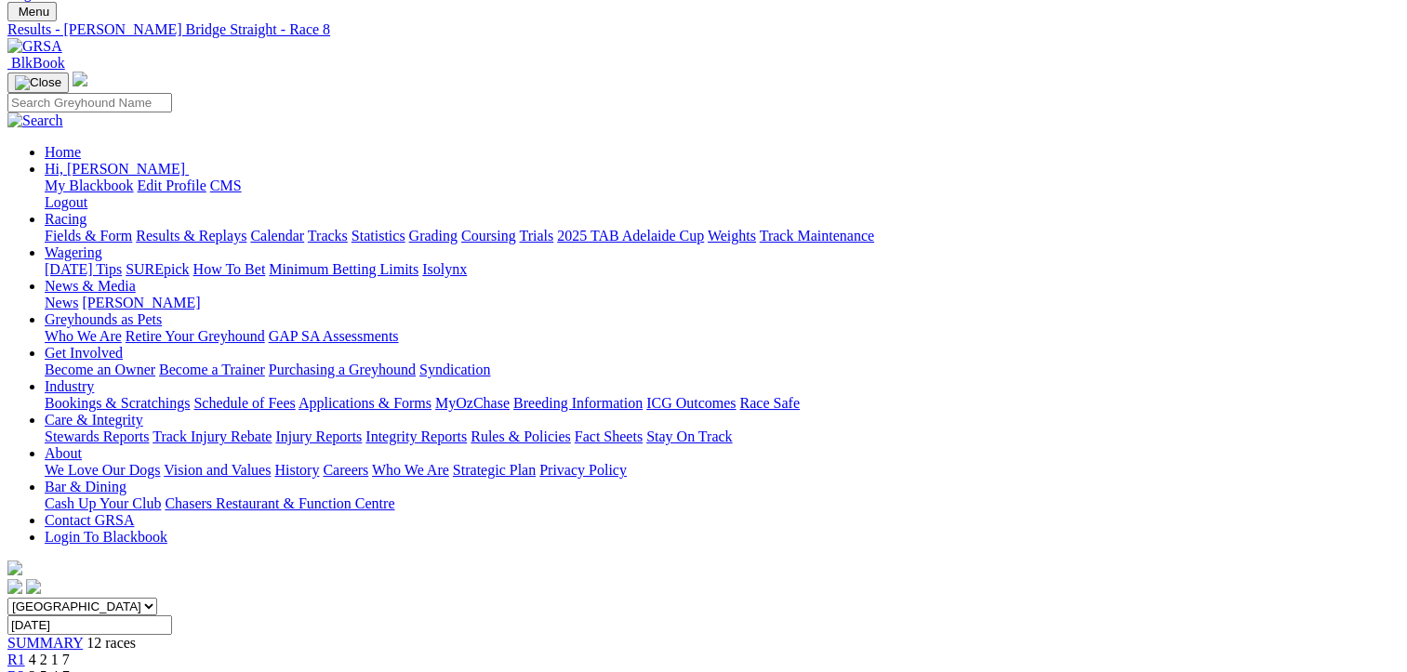
scroll to position [93, 0]
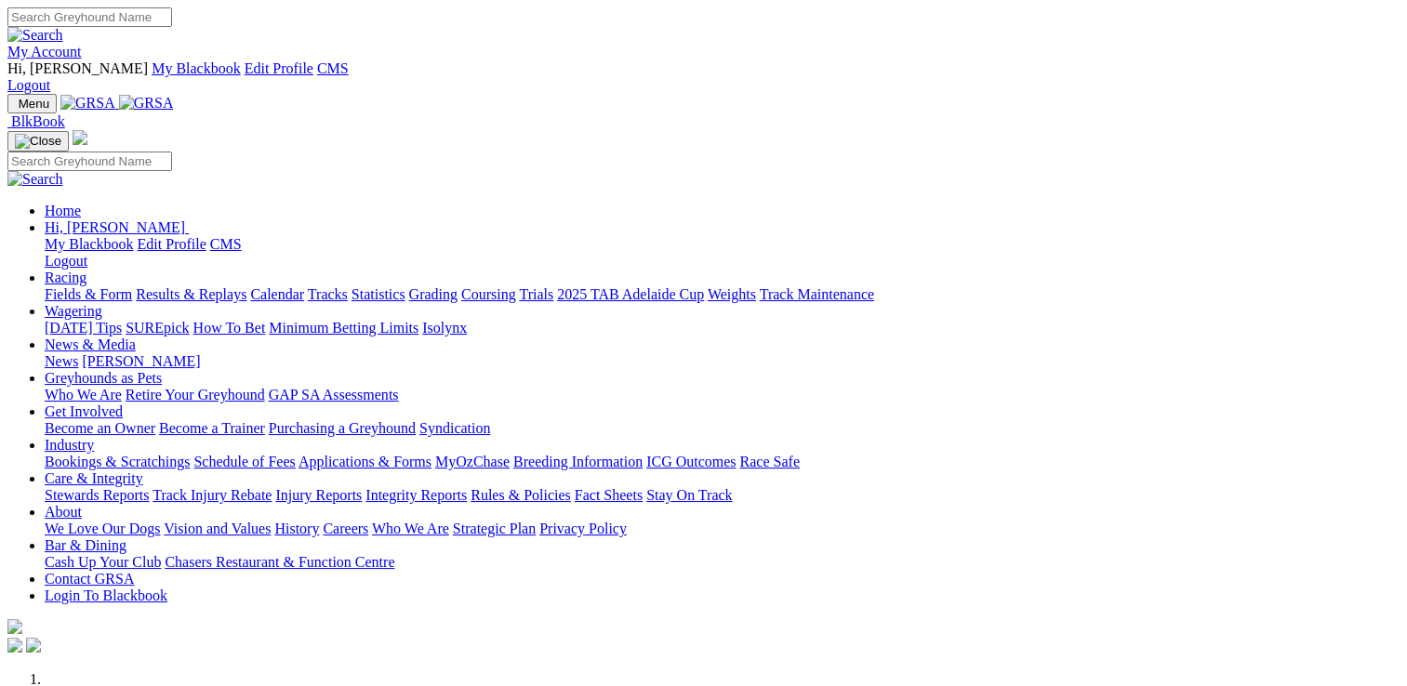
click at [149, 487] on link "Stewards Reports" at bounding box center [97, 495] width 104 height 16
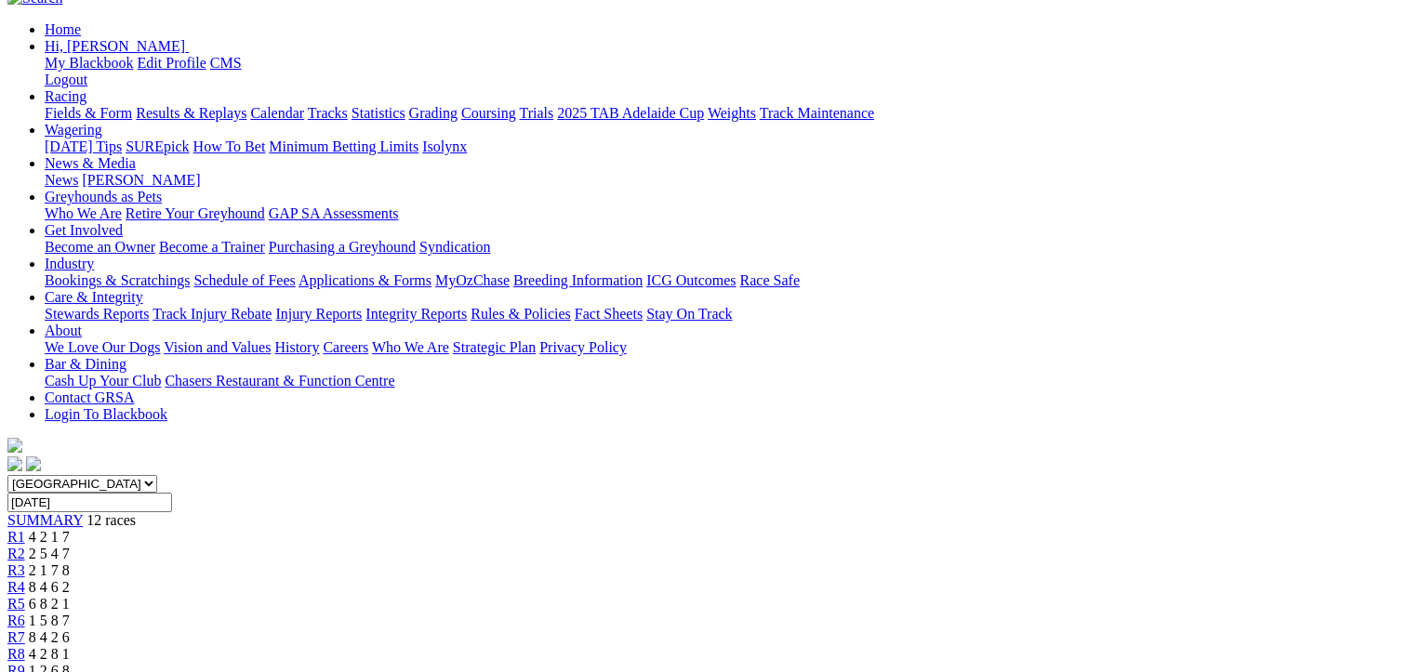
scroll to position [186, 0]
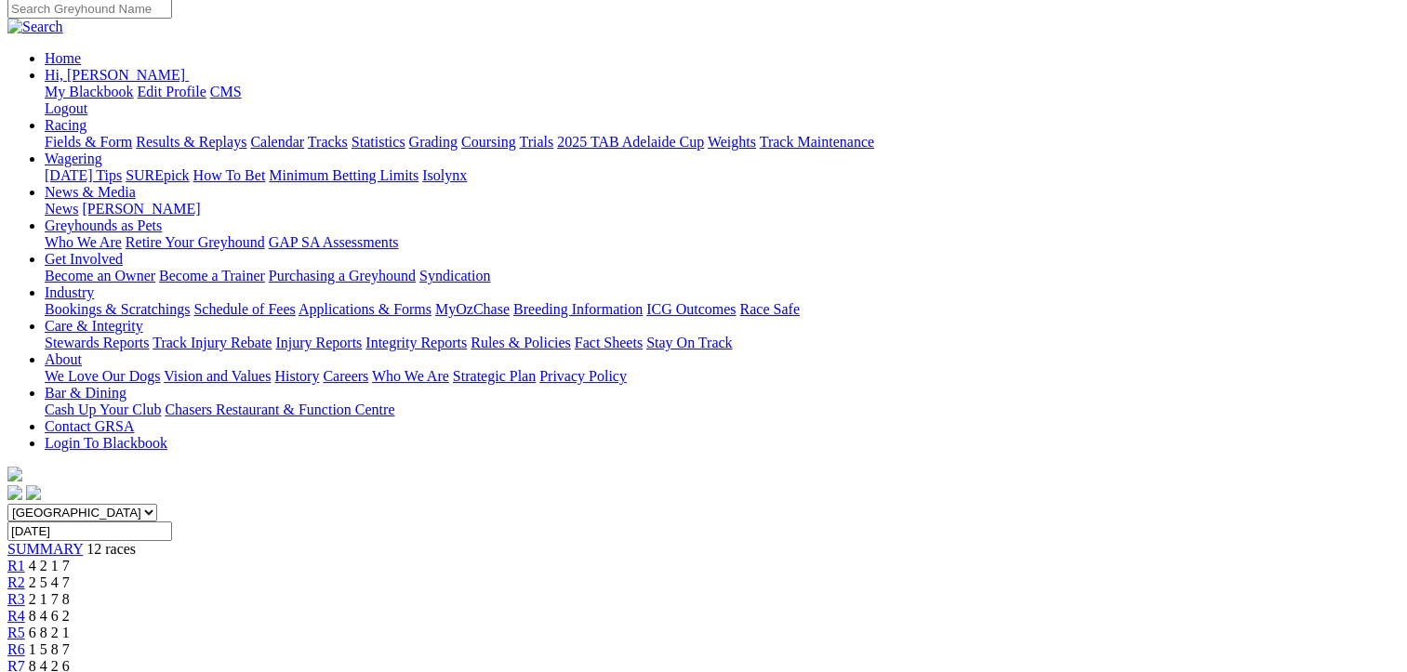
click at [806, 658] on div "R7 8 4 2 6" at bounding box center [703, 666] width 1392 height 17
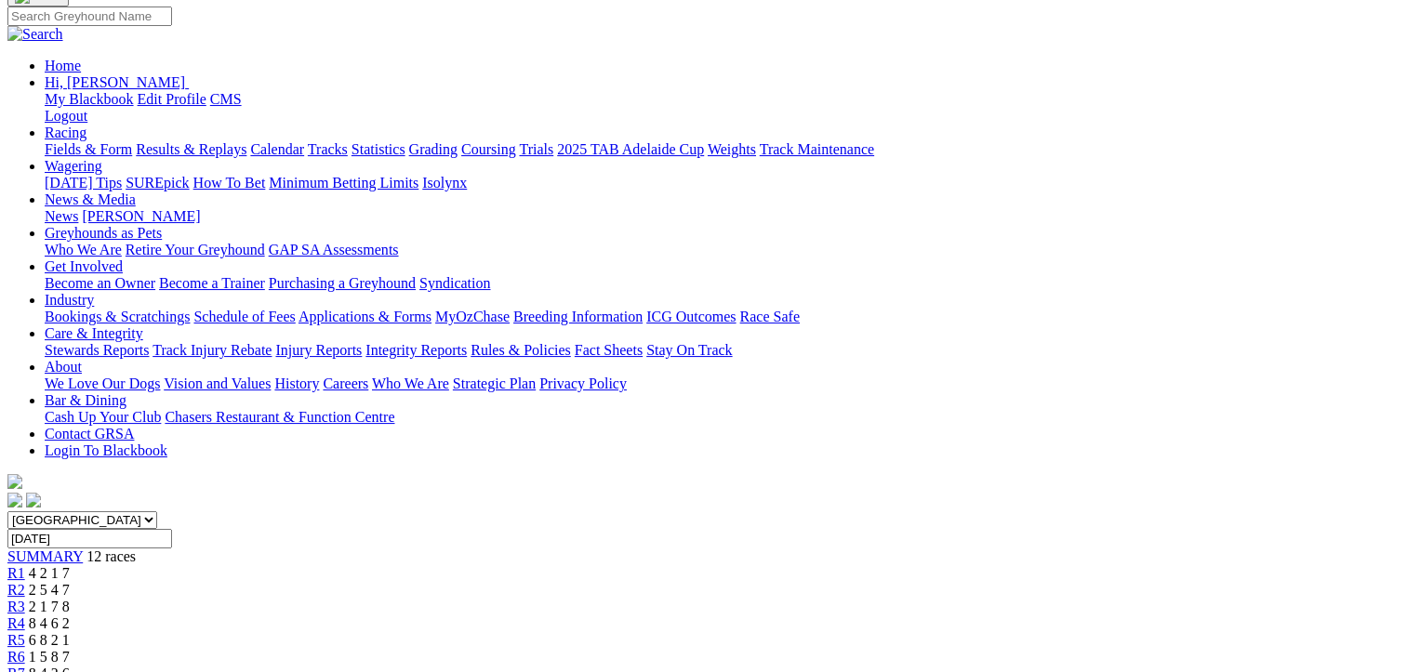
scroll to position [186, 0]
